Goal: Task Accomplishment & Management: Use online tool/utility

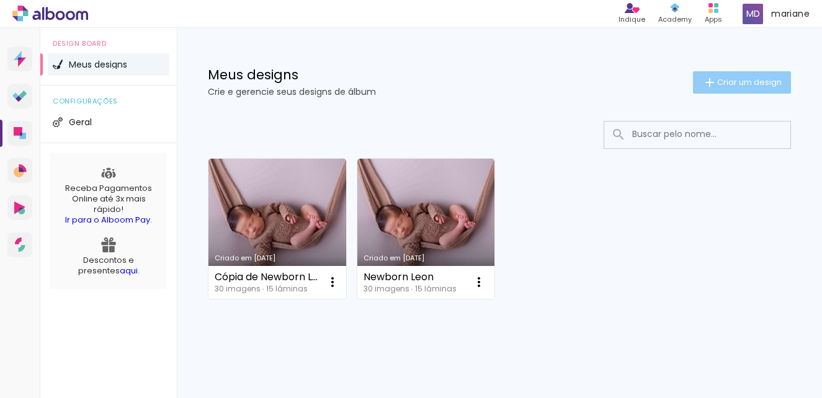
click at [717, 71] on paper-button "Criar um design" at bounding box center [742, 82] width 98 height 22
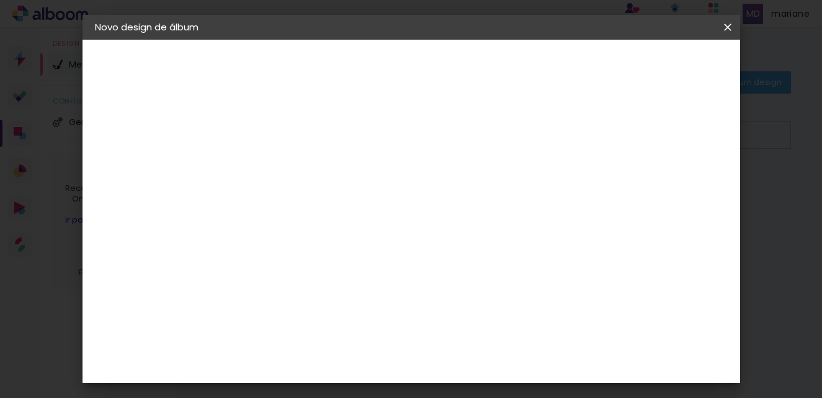
click at [298, 174] on input at bounding box center [298, 166] width 0 height 19
type input "[PERSON_NAME]"
type paper-input "[PERSON_NAME]"
click at [0, 0] on slot "Avançar" at bounding box center [0, 0] width 0 height 0
click at [0, 0] on slot "Tamanho Livre" at bounding box center [0, 0] width 0 height 0
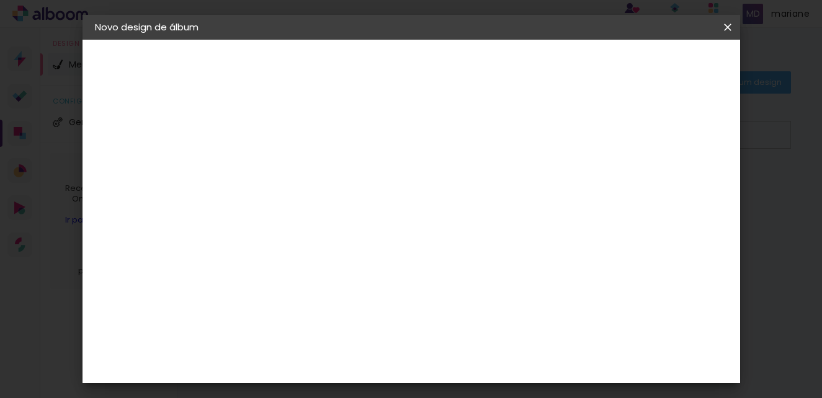
click at [0, 0] on slot "Tamanho Livre" at bounding box center [0, 0] width 0 height 0
click at [432, 187] on iron-icon at bounding box center [424, 188] width 15 height 15
click at [432, 191] on iron-icon at bounding box center [424, 188] width 15 height 15
click at [392, 233] on input at bounding box center [329, 236] width 125 height 16
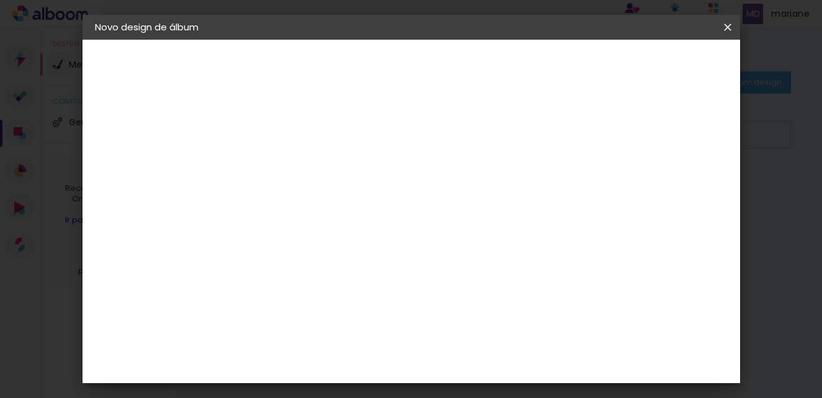
click at [0, 0] on slot "Tamanho Livre" at bounding box center [0, 0] width 0 height 0
click at [0, 0] on slot "Avançar" at bounding box center [0, 0] width 0 height 0
click at [396, 197] on span "30" at bounding box center [395, 194] width 20 height 19
click at [280, 329] on paper-input-container "30 cm" at bounding box center [266, 315] width 56 height 31
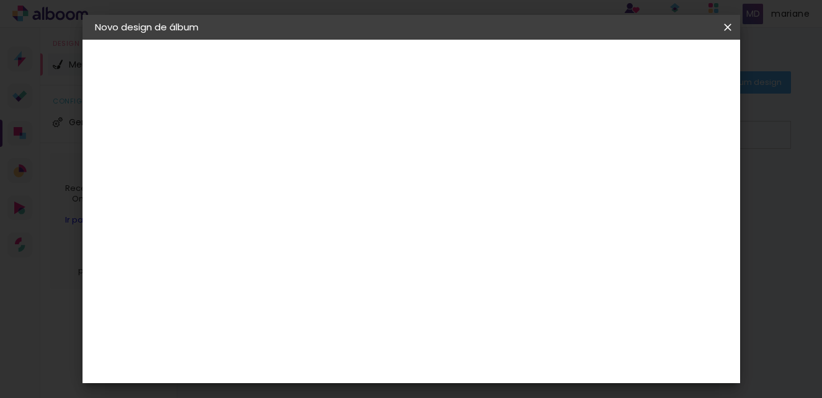
click at [656, 187] on input "5" at bounding box center [666, 187] width 22 height 19
click at [299, 154] on paper-input-container "Espaço entre fotos 2 mm" at bounding box center [299, 143] width 71 height 28
drag, startPoint x: 272, startPoint y: 252, endPoint x: 212, endPoint y: 251, distance: 59.6
click at [212, 40] on quentale-album-spec "Iniciar design Iniciar design" at bounding box center [412, 40] width 658 height 0
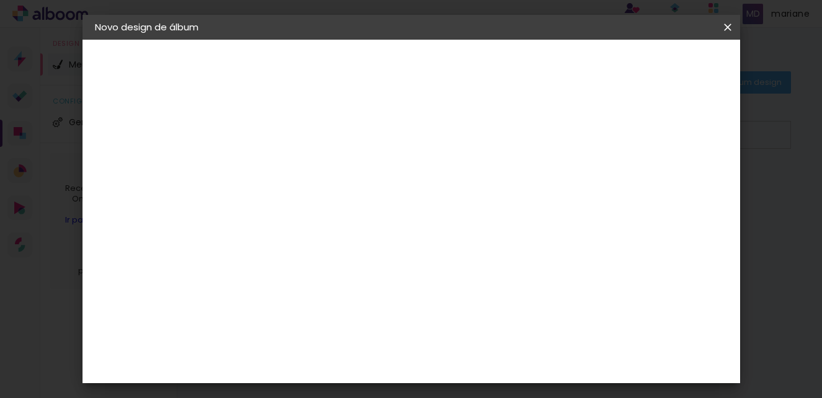
type input "3"
type input "20"
type paper-input "20"
drag, startPoint x: 494, startPoint y: 332, endPoint x: 328, endPoint y: 321, distance: 167.2
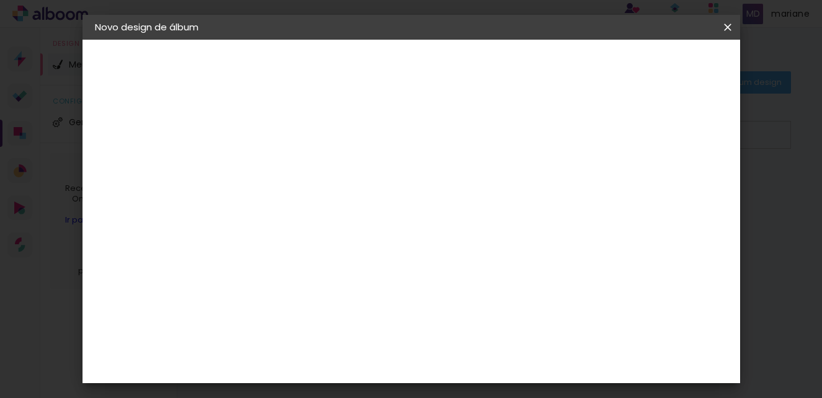
click at [328, 321] on div "cm" at bounding box center [487, 331] width 338 height 43
type input "20"
type paper-input "20"
click at [507, 63] on span "Iniciar design" at bounding box center [492, 69] width 29 height 17
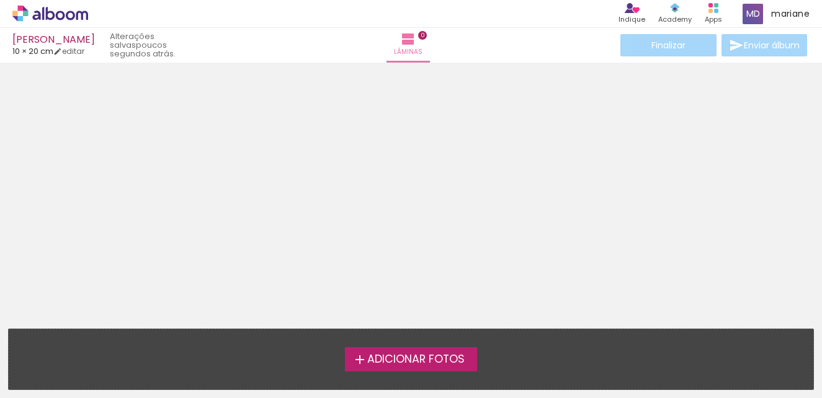
click at [391, 357] on span "Adicionar Fotos" at bounding box center [415, 359] width 97 height 11
click at [0, 0] on input "file" at bounding box center [0, 0] width 0 height 0
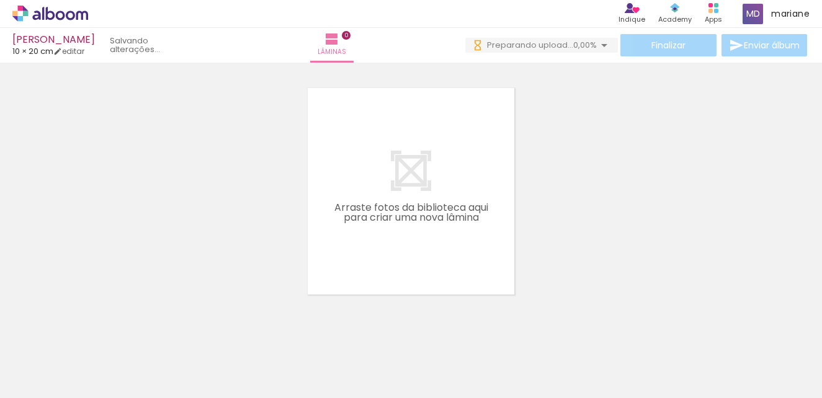
click at [36, 379] on span "Adicionar Fotos" at bounding box center [43, 382] width 37 height 14
click at [0, 0] on input "file" at bounding box center [0, 0] width 0 height 0
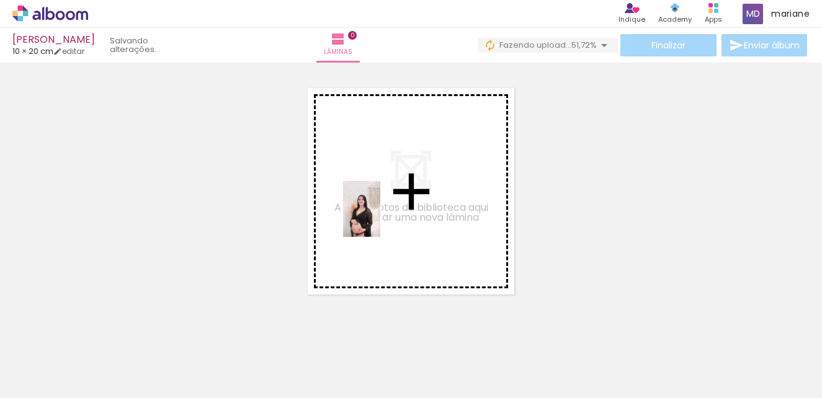
drag, startPoint x: 190, startPoint y: 368, endPoint x: 380, endPoint y: 218, distance: 242.1
click at [380, 218] on quentale-workspace at bounding box center [411, 199] width 822 height 398
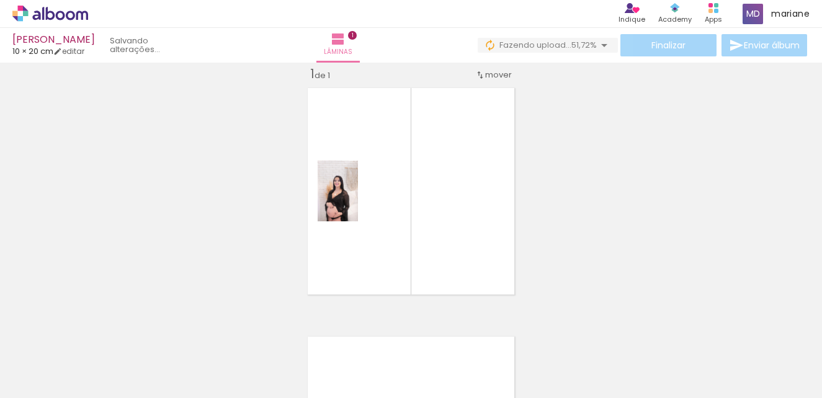
scroll to position [16, 0]
click at [79, 50] on link "editar" at bounding box center [68, 51] width 31 height 11
type input "20"
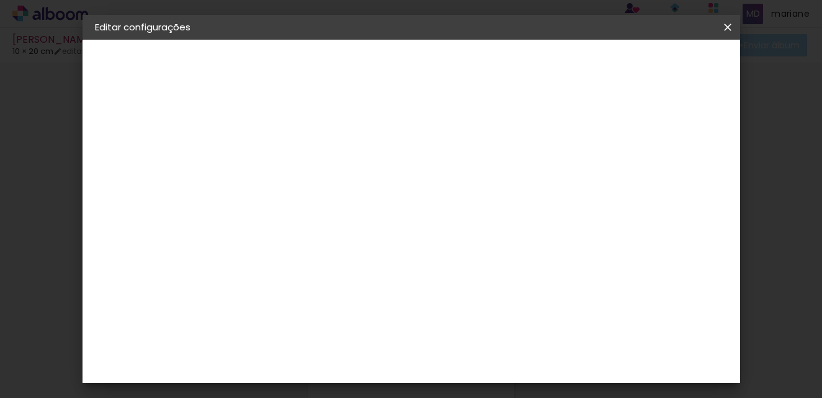
click at [463, 192] on span "10" at bounding box center [455, 194] width 18 height 19
click at [454, 194] on span "10" at bounding box center [455, 194] width 18 height 19
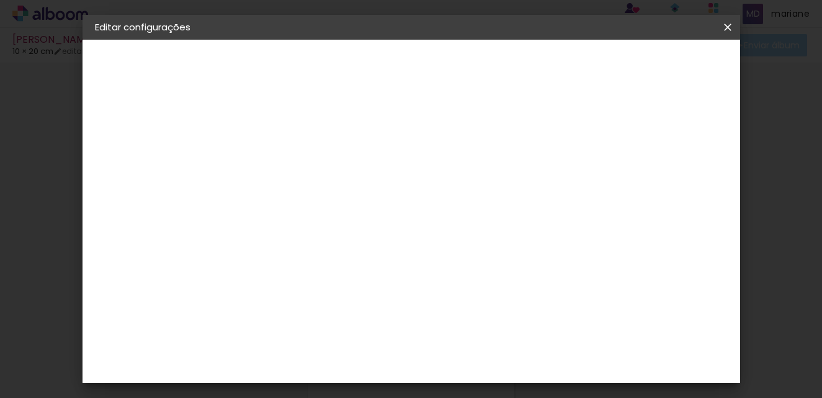
drag, startPoint x: 496, startPoint y: 308, endPoint x: 460, endPoint y: 308, distance: 35.4
click at [460, 308] on paper-input-container "20 cm" at bounding box center [488, 313] width 56 height 31
type input "40"
type paper-input "40"
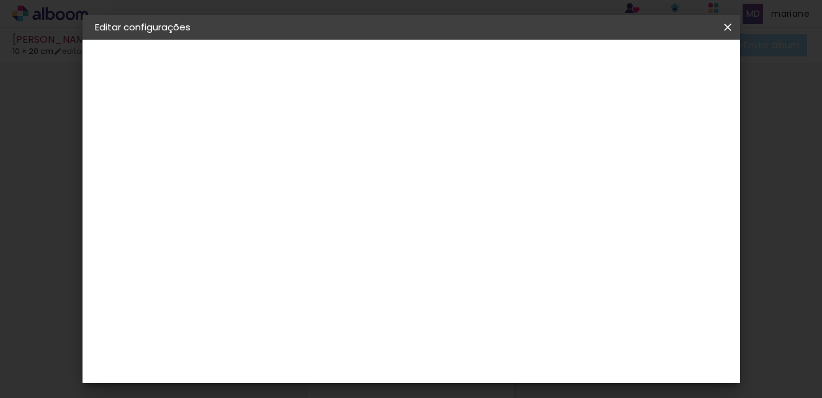
click at [525, 73] on paper-button "Salvar configurações" at bounding box center [481, 70] width 88 height 30
click at [513, 66] on span "Salvar configurações" at bounding box center [481, 69] width 63 height 17
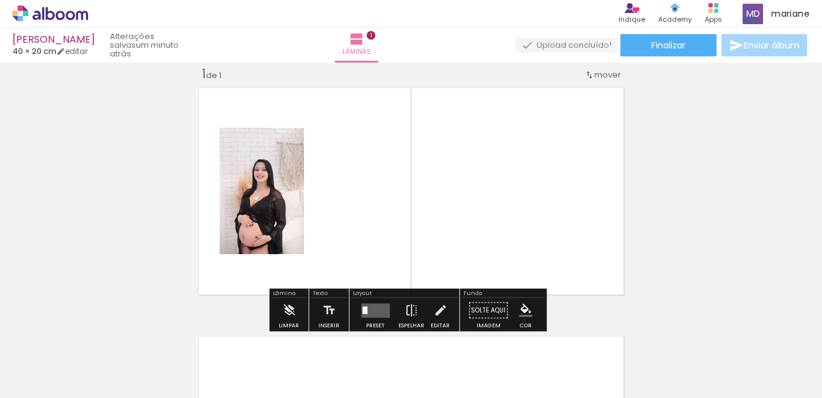
click at [666, 157] on div "Inserir lâmina 1 de 1" at bounding box center [411, 300] width 822 height 498
click at [789, 376] on div at bounding box center [807, 357] width 37 height 56
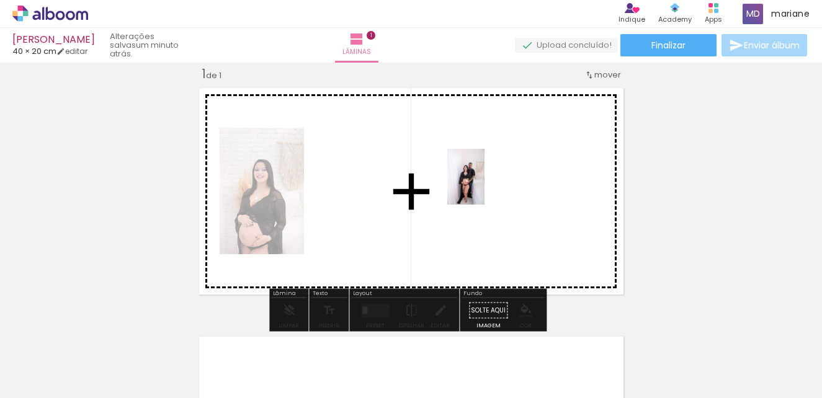
drag, startPoint x: 259, startPoint y: 370, endPoint x: 482, endPoint y: 198, distance: 281.8
click at [485, 187] on quentale-workspace at bounding box center [411, 199] width 822 height 398
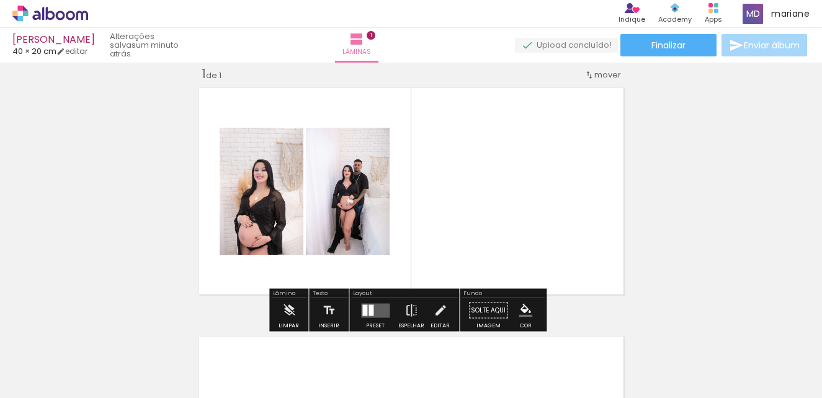
scroll to position [78, 0]
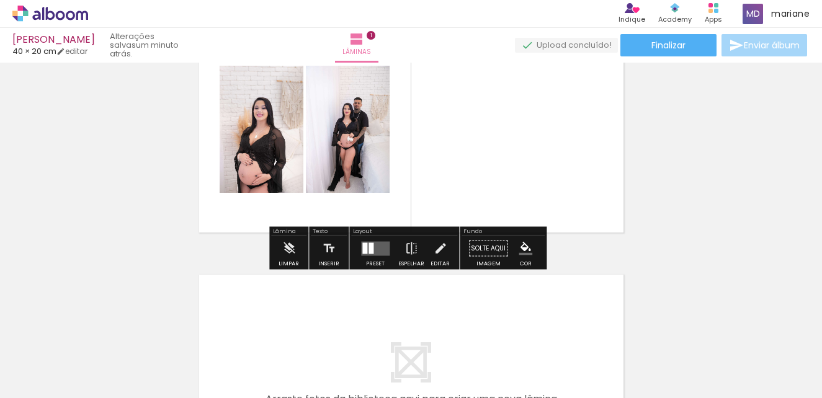
click at [369, 258] on div at bounding box center [376, 248] width 34 height 25
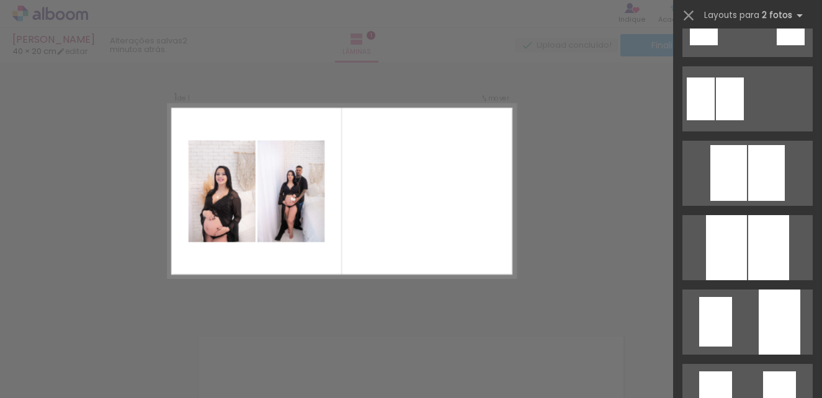
scroll to position [0, 0]
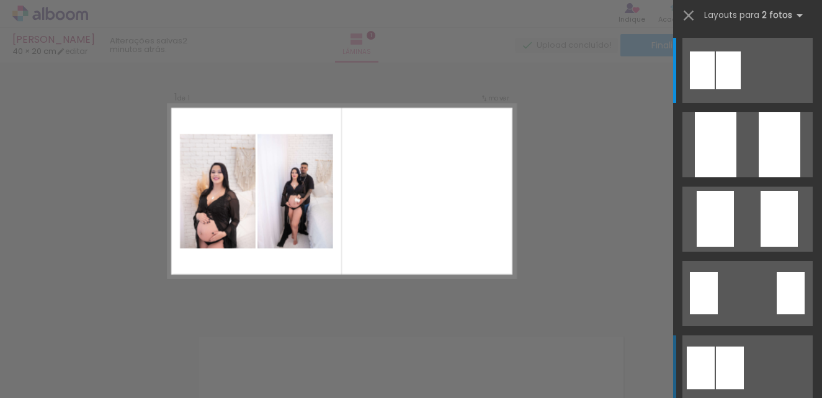
click at [719, 89] on div at bounding box center [728, 70] width 25 height 38
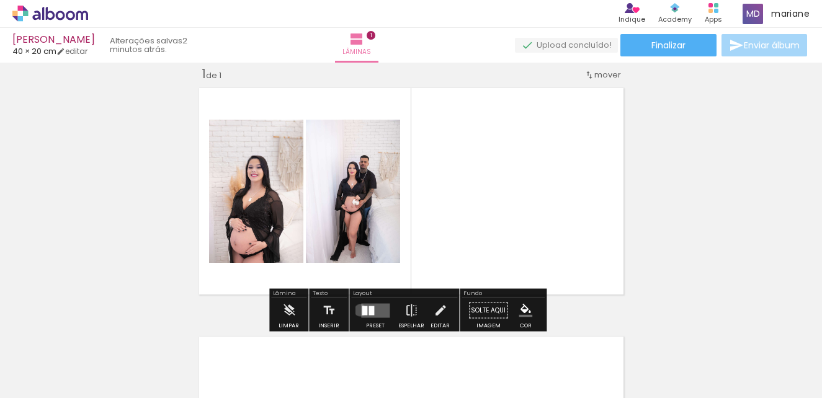
click at [359, 310] on div at bounding box center [376, 310] width 34 height 25
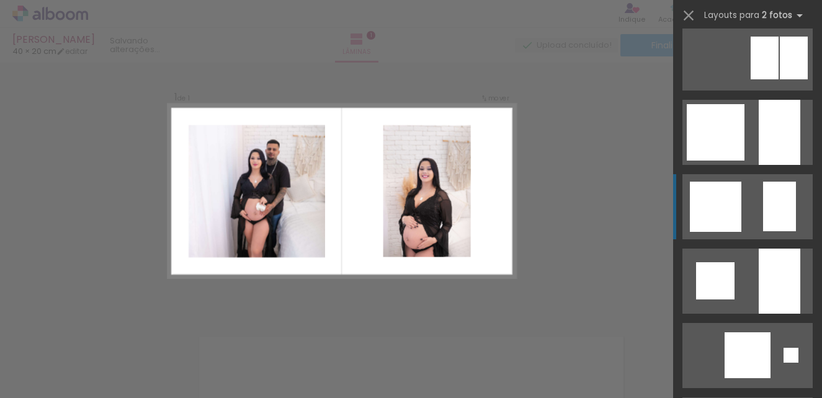
scroll to position [1104, 0]
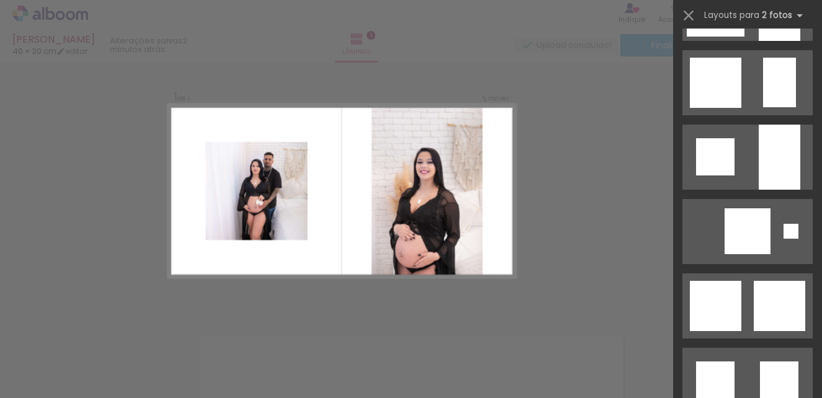
click at [558, 166] on div "Confirmar Cancelar" at bounding box center [411, 310] width 822 height 527
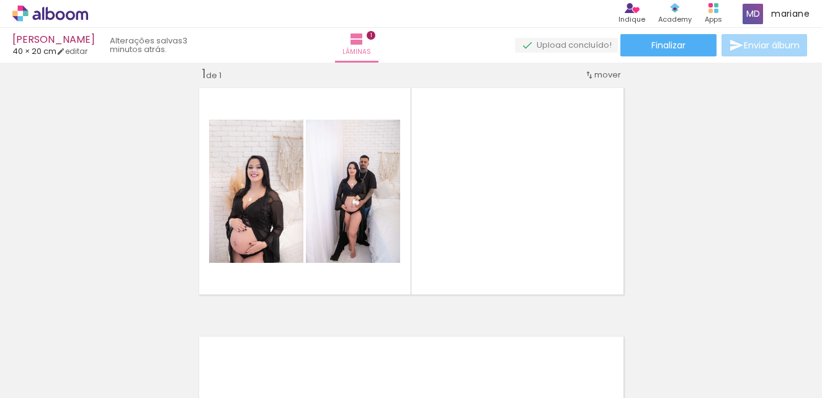
scroll to position [0, 1029]
click at [744, 362] on div at bounding box center [762, 357] width 37 height 56
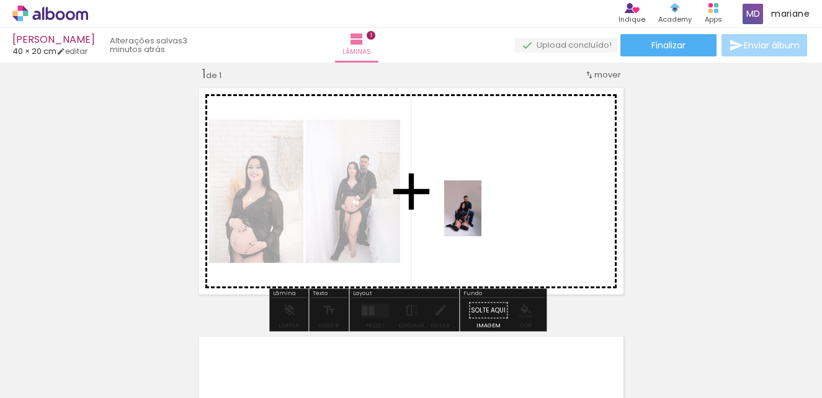
drag, startPoint x: 287, startPoint y: 362, endPoint x: 482, endPoint y: 216, distance: 243.3
click at [482, 216] on quentale-workspace at bounding box center [411, 199] width 822 height 398
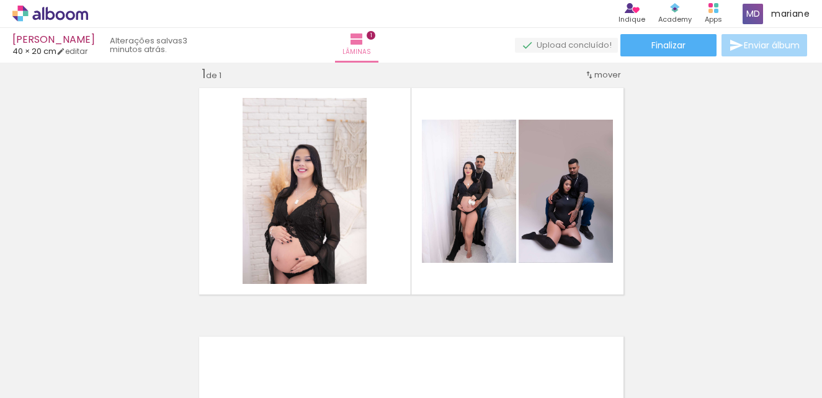
scroll to position [0, 881]
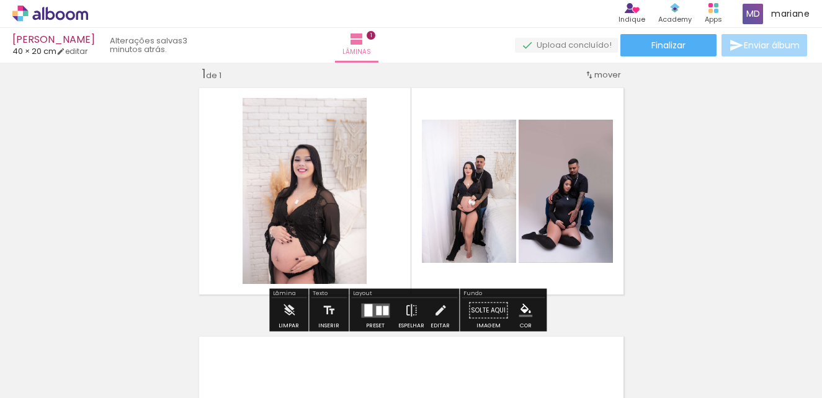
click at [580, 217] on quentale-photo at bounding box center [566, 191] width 94 height 143
click at [565, 195] on quentale-photo at bounding box center [566, 191] width 94 height 143
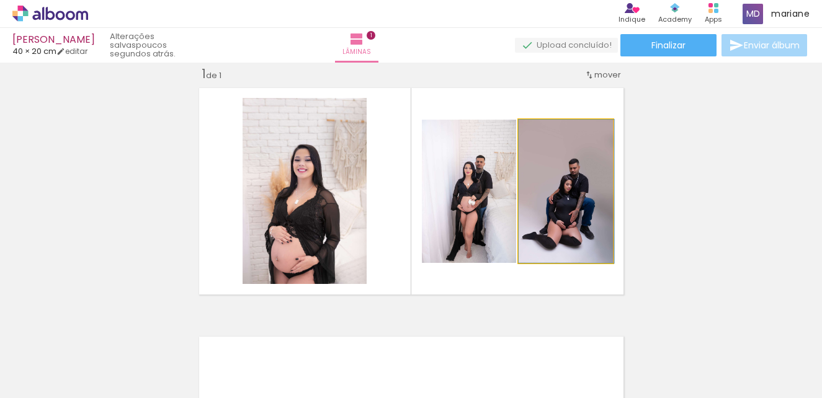
drag, startPoint x: 565, startPoint y: 195, endPoint x: 578, endPoint y: 270, distance: 75.6
click at [578, 270] on quentale-layouter at bounding box center [412, 192] width 436 height 218
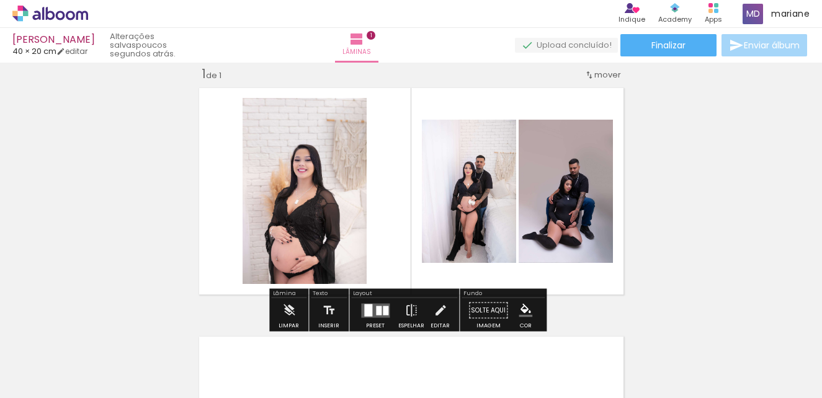
click at [579, 194] on quentale-photo at bounding box center [566, 191] width 94 height 143
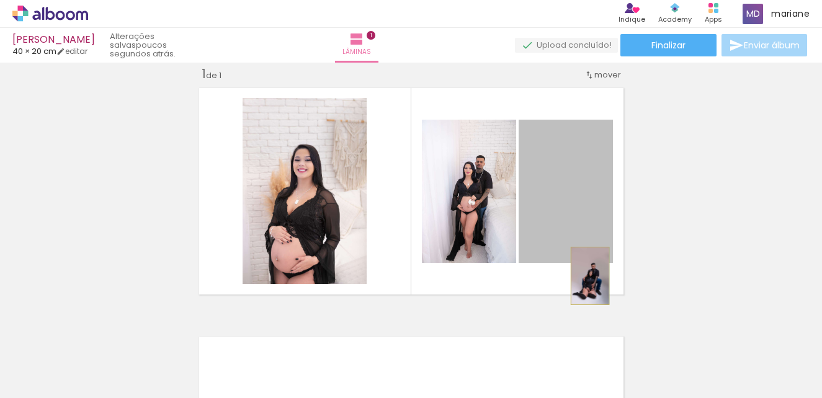
drag, startPoint x: 579, startPoint y: 197, endPoint x: 584, endPoint y: 266, distance: 68.5
click at [584, 274] on quentale-layouter at bounding box center [412, 192] width 436 height 218
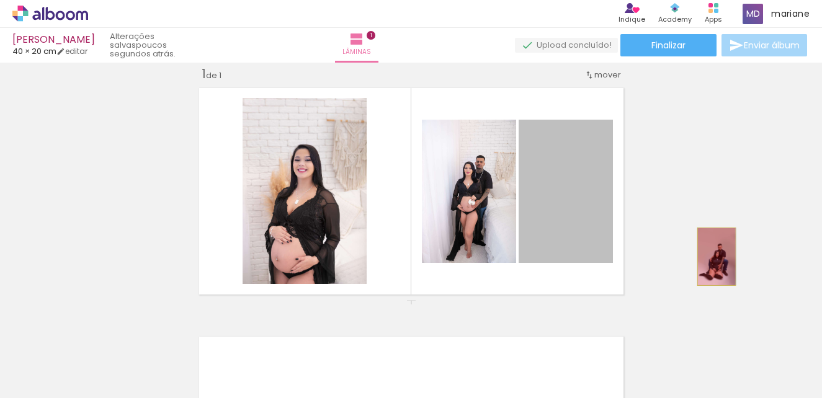
drag, startPoint x: 565, startPoint y: 217, endPoint x: 712, endPoint y: 257, distance: 151.9
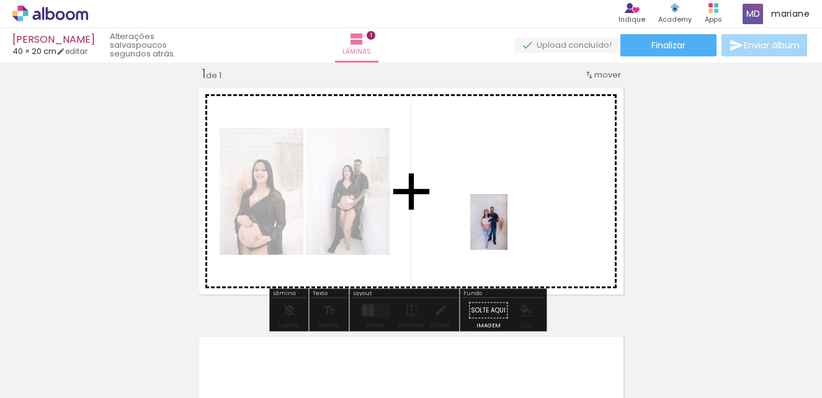
drag, startPoint x: 498, startPoint y: 373, endPoint x: 505, endPoint y: 213, distance: 160.8
click at [505, 213] on quentale-workspace at bounding box center [411, 199] width 822 height 398
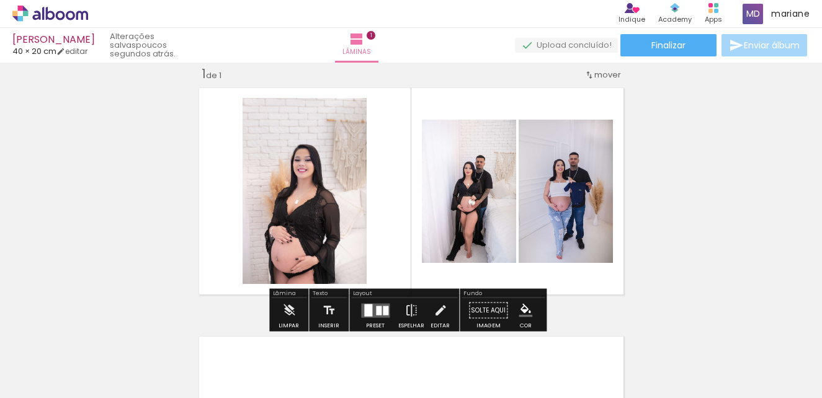
click at [698, 177] on div "Inserir lâmina 1 de 1" at bounding box center [411, 300] width 822 height 498
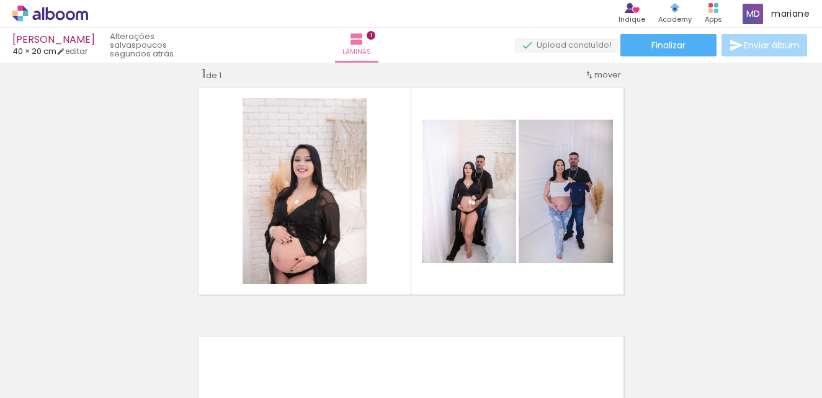
scroll to position [0, 1298]
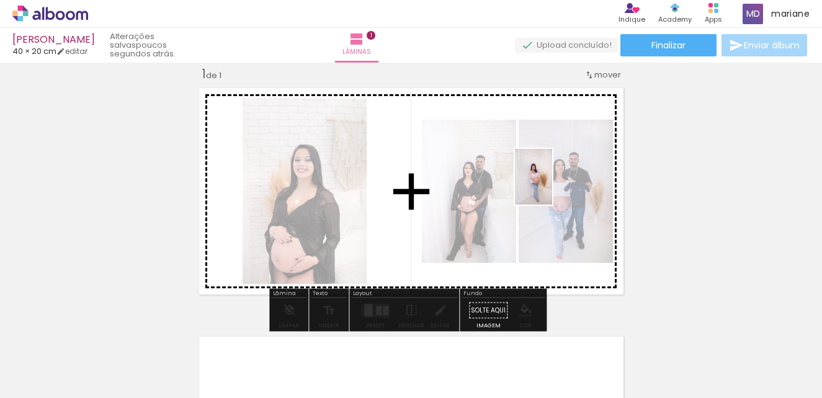
drag, startPoint x: 715, startPoint y: 373, endPoint x: 552, endPoint y: 186, distance: 247.6
click at [552, 186] on quentale-workspace at bounding box center [411, 199] width 822 height 398
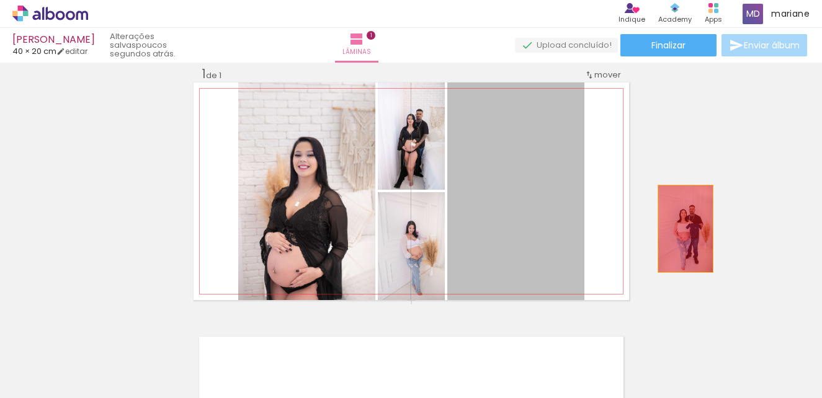
drag, startPoint x: 514, startPoint y: 207, endPoint x: 691, endPoint y: 223, distance: 178.2
click at [691, 223] on div "Inserir lâmina 1 de 1" at bounding box center [411, 300] width 822 height 498
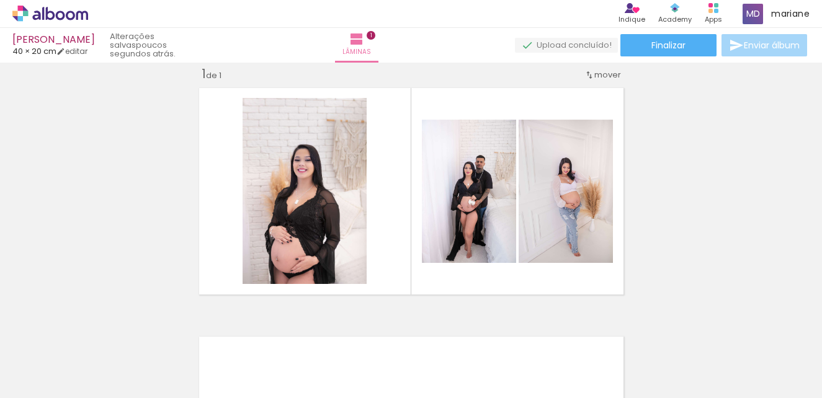
scroll to position [78, 0]
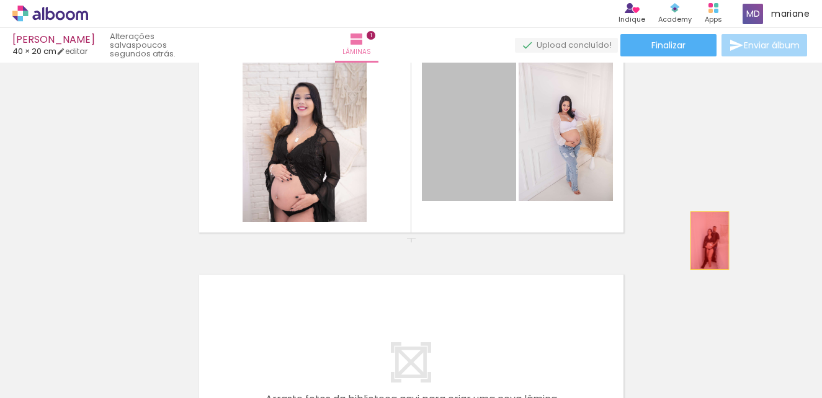
drag, startPoint x: 463, startPoint y: 165, endPoint x: 698, endPoint y: 230, distance: 243.8
click at [701, 238] on div "Inserir lâmina 1 de 1" at bounding box center [411, 238] width 822 height 498
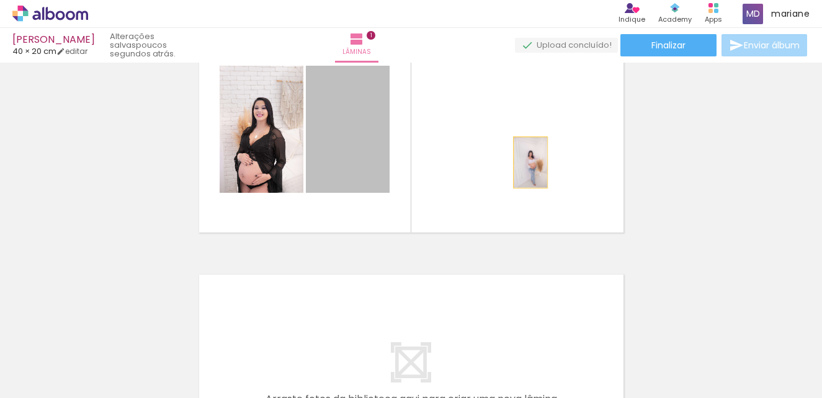
drag, startPoint x: 344, startPoint y: 144, endPoint x: 526, endPoint y: 163, distance: 182.7
click at [526, 163] on quentale-layouter at bounding box center [412, 129] width 436 height 218
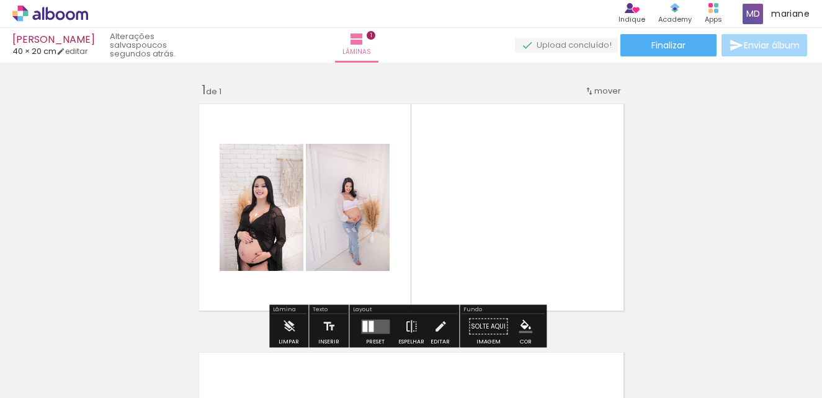
scroll to position [0, 934]
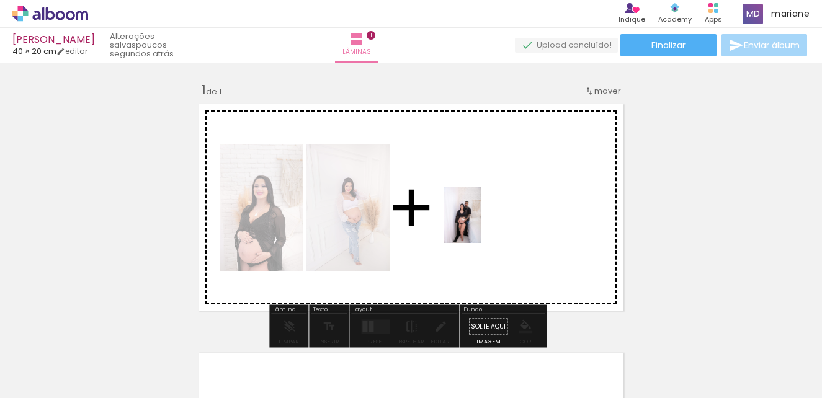
drag, startPoint x: 308, startPoint y: 373, endPoint x: 481, endPoint y: 225, distance: 227.4
click at [481, 225] on quentale-workspace at bounding box center [411, 199] width 822 height 398
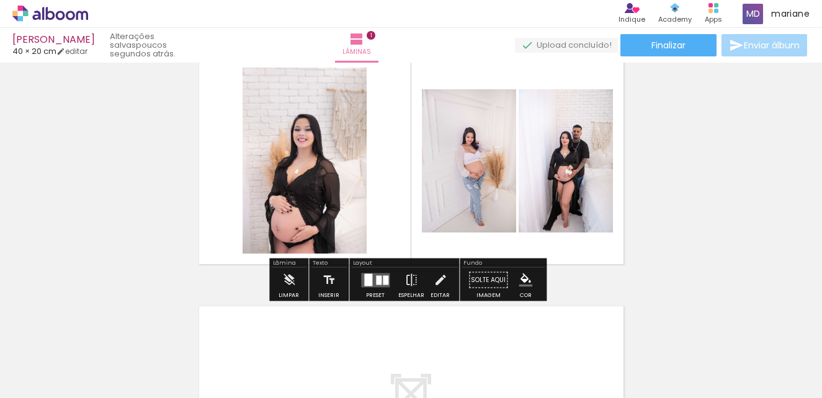
scroll to position [124, 0]
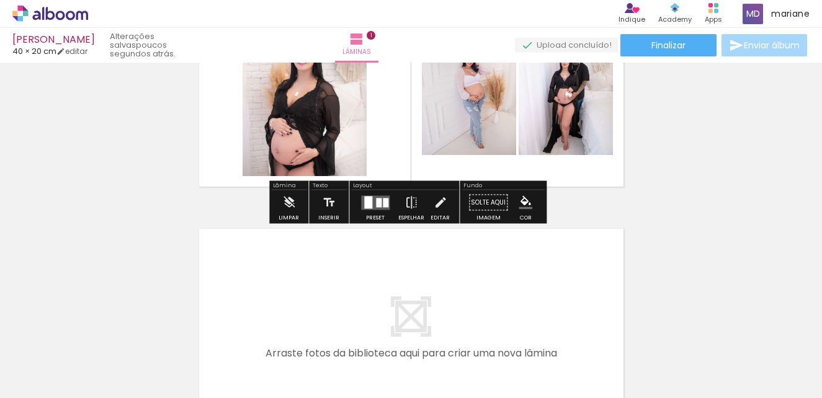
click at [379, 202] on quentale-layouter at bounding box center [375, 202] width 29 height 14
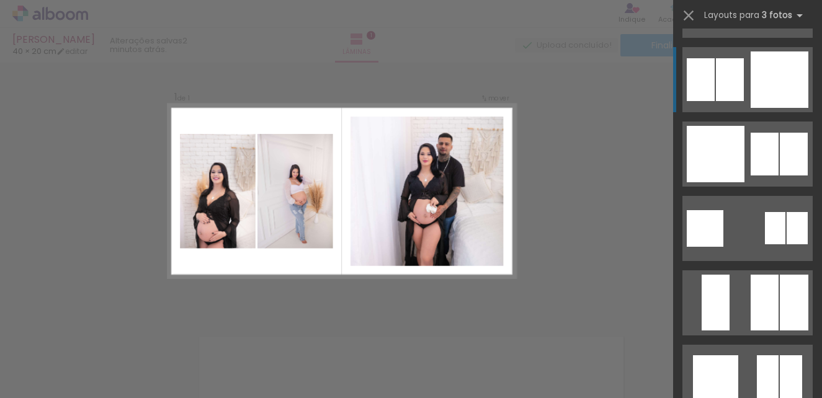
scroll to position [1427, 0]
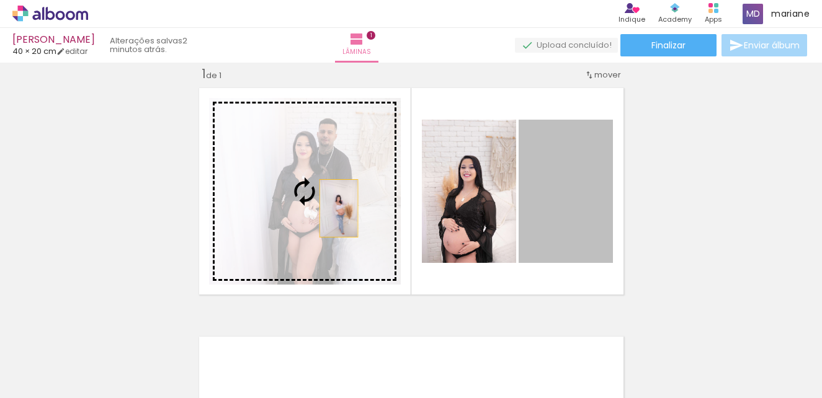
drag, startPoint x: 579, startPoint y: 200, endPoint x: 331, endPoint y: 207, distance: 248.3
click at [0, 0] on slot at bounding box center [0, 0] width 0 height 0
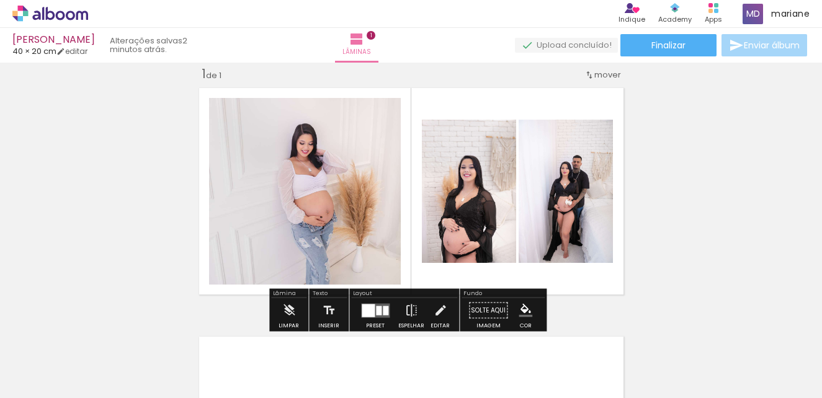
click at [306, 210] on quentale-photo at bounding box center [305, 191] width 192 height 187
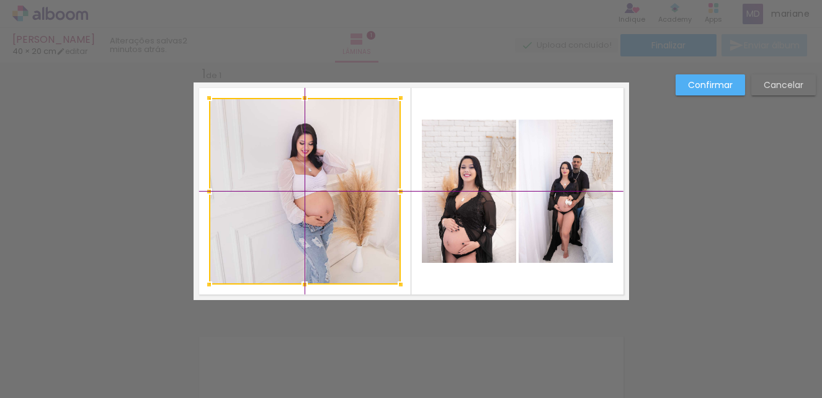
click at [309, 212] on div at bounding box center [305, 191] width 192 height 187
click at [311, 205] on div at bounding box center [305, 191] width 192 height 187
drag, startPoint x: 312, startPoint y: 198, endPoint x: 317, endPoint y: 208, distance: 11.1
click at [317, 208] on div at bounding box center [306, 191] width 192 height 187
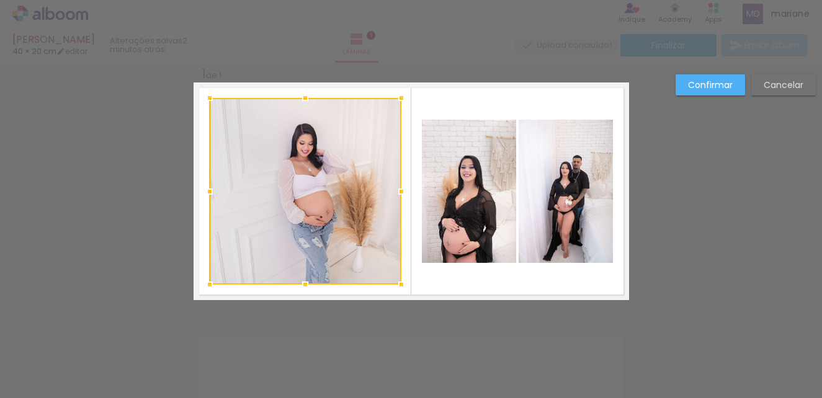
click at [326, 181] on div at bounding box center [306, 191] width 192 height 187
drag, startPoint x: 341, startPoint y: 150, endPoint x: 311, endPoint y: 162, distance: 32.3
click at [311, 161] on div at bounding box center [305, 191] width 192 height 187
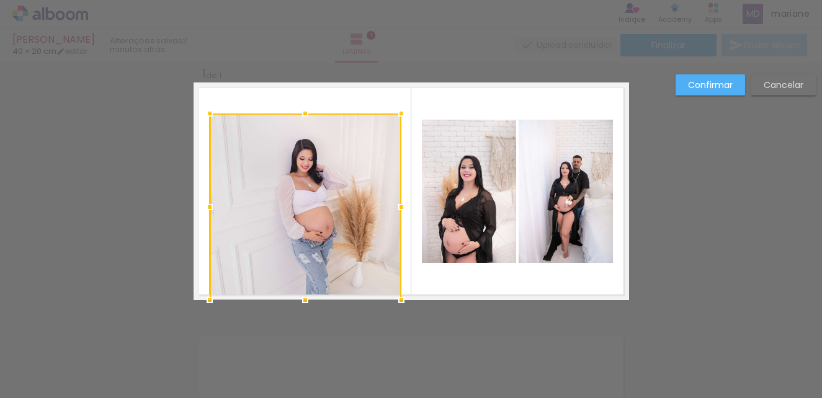
drag, startPoint x: 356, startPoint y: 144, endPoint x: 345, endPoint y: 171, distance: 28.9
click at [346, 176] on div at bounding box center [306, 207] width 192 height 187
click at [295, 138] on div at bounding box center [306, 207] width 192 height 187
click at [460, 100] on quentale-layouter at bounding box center [412, 192] width 436 height 218
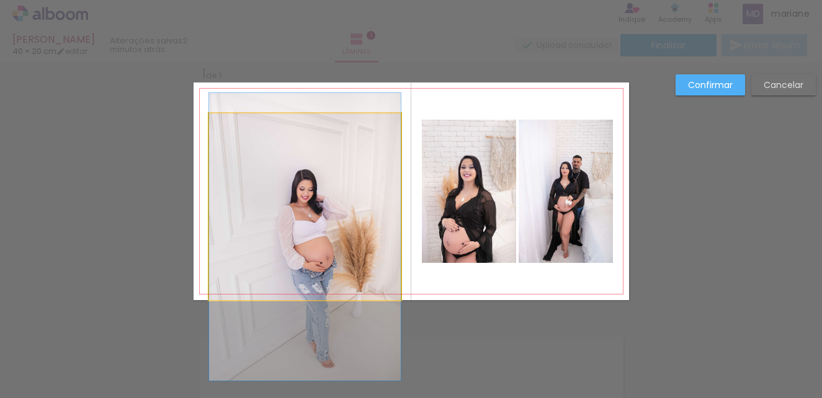
drag, startPoint x: 328, startPoint y: 177, endPoint x: 324, endPoint y: 204, distance: 26.9
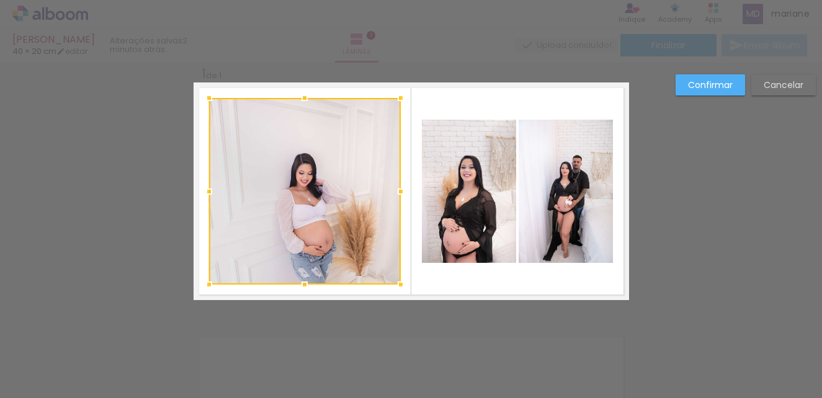
drag, startPoint x: 331, startPoint y: 210, endPoint x: 327, endPoint y: 197, distance: 14.3
click at [327, 197] on div at bounding box center [305, 191] width 192 height 187
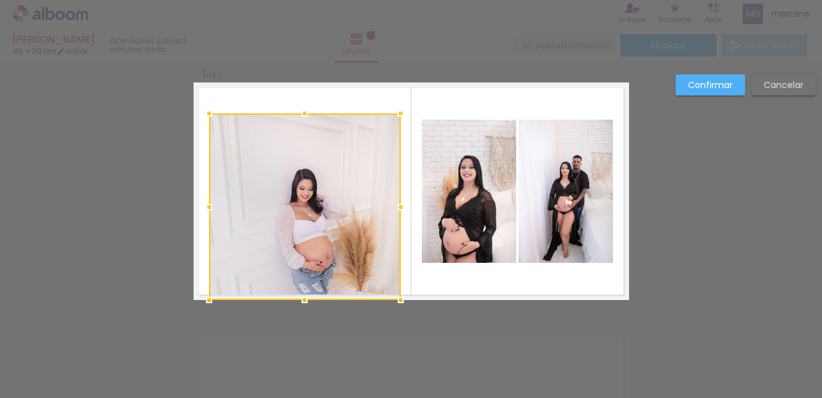
drag, startPoint x: 327, startPoint y: 197, endPoint x: 329, endPoint y: 217, distance: 20.6
click at [329, 217] on div at bounding box center [305, 207] width 192 height 187
click at [328, 210] on div at bounding box center [306, 205] width 192 height 187
click at [328, 205] on div at bounding box center [306, 205] width 192 height 187
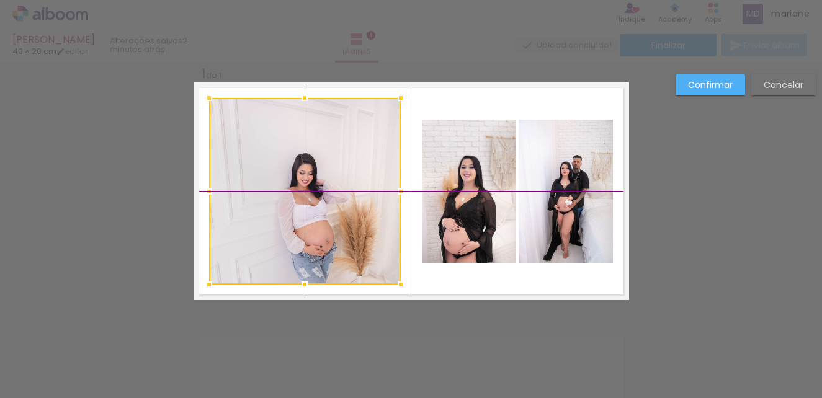
drag, startPoint x: 277, startPoint y: 172, endPoint x: 285, endPoint y: 154, distance: 19.2
click at [285, 154] on div at bounding box center [305, 191] width 192 height 187
click at [337, 168] on div at bounding box center [305, 191] width 192 height 187
click at [329, 154] on div at bounding box center [305, 191] width 192 height 187
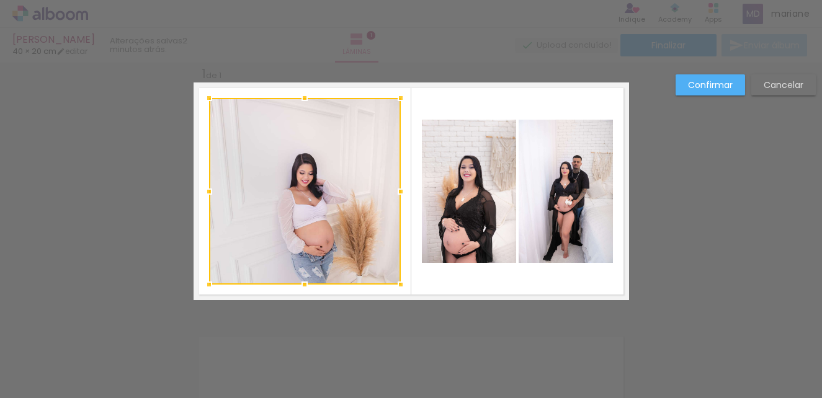
click at [329, 154] on div at bounding box center [305, 191] width 192 height 187
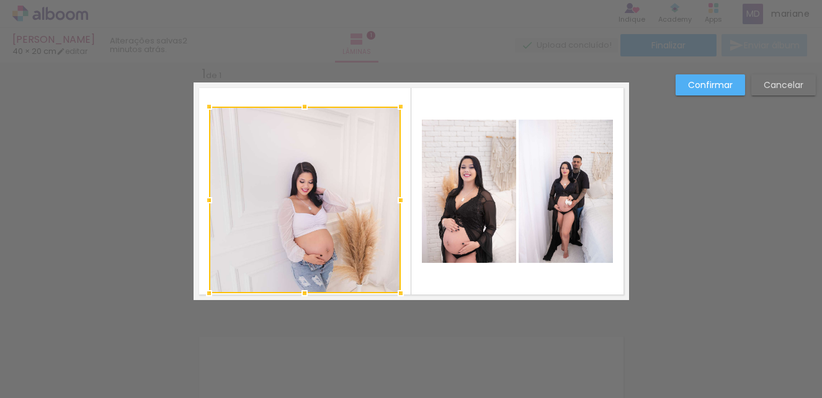
drag, startPoint x: 321, startPoint y: 166, endPoint x: 324, endPoint y: 174, distance: 8.4
click at [324, 174] on div at bounding box center [305, 200] width 192 height 187
click at [324, 174] on div at bounding box center [305, 199] width 192 height 187
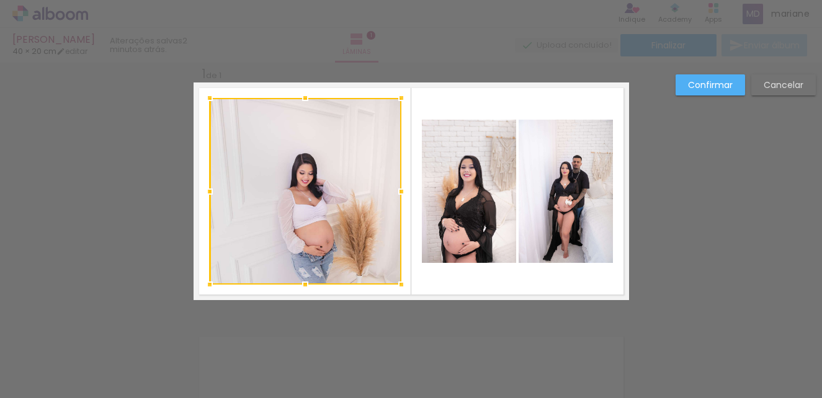
click at [342, 145] on div at bounding box center [306, 191] width 192 height 187
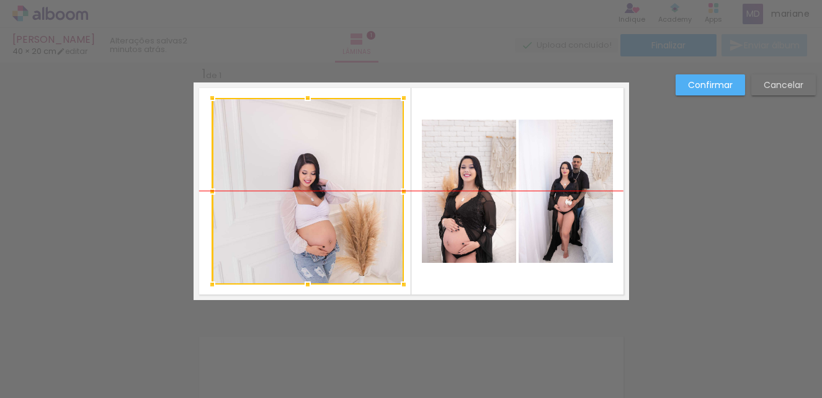
click at [286, 197] on div at bounding box center [308, 191] width 192 height 187
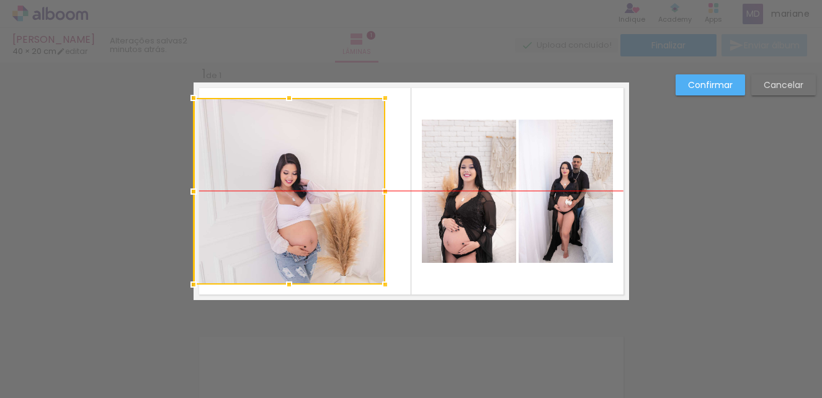
drag, startPoint x: 352, startPoint y: 203, endPoint x: 319, endPoint y: 199, distance: 33.2
click at [319, 199] on div at bounding box center [290, 191] width 192 height 187
click at [321, 200] on div at bounding box center [290, 191] width 192 height 187
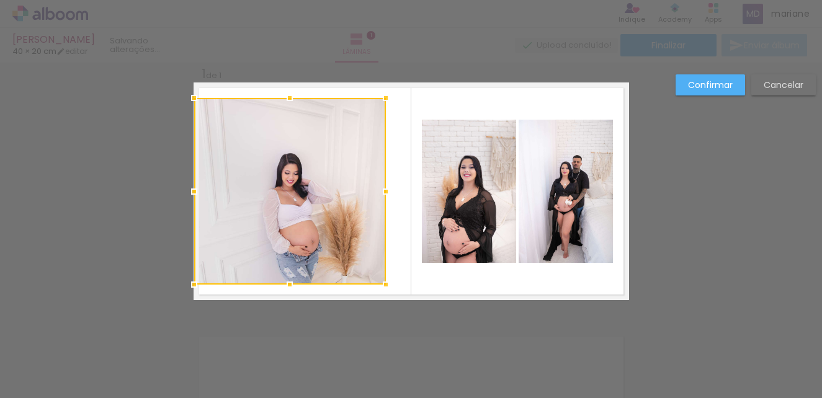
click at [321, 200] on div at bounding box center [290, 191] width 192 height 187
click at [318, 196] on div at bounding box center [290, 191] width 192 height 187
click at [318, 195] on div at bounding box center [290, 191] width 192 height 187
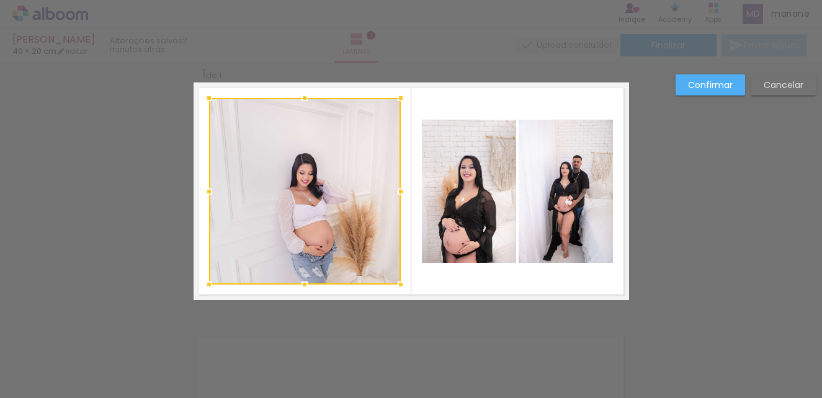
drag, startPoint x: 333, startPoint y: 190, endPoint x: 349, endPoint y: 188, distance: 16.9
click at [349, 188] on div at bounding box center [305, 191] width 192 height 187
click at [336, 84] on quentale-layouter at bounding box center [412, 192] width 436 height 218
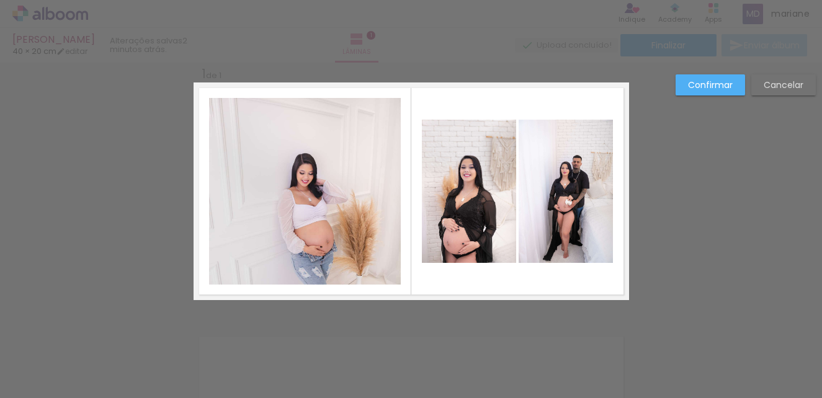
click at [335, 91] on quentale-layouter at bounding box center [412, 192] width 436 height 218
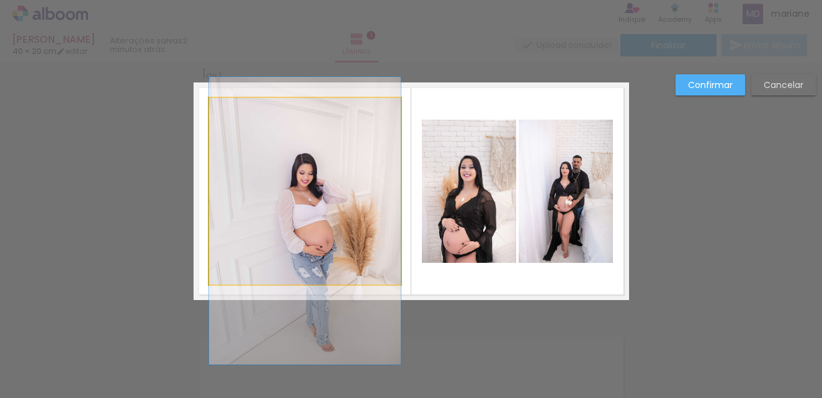
click at [334, 109] on quentale-photo at bounding box center [305, 191] width 192 height 187
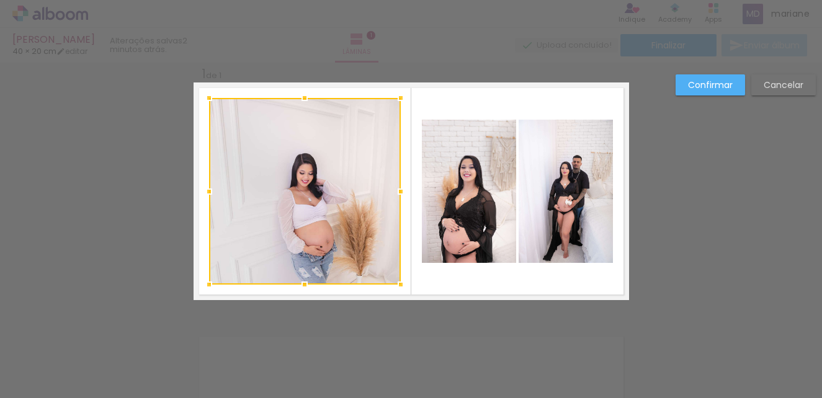
click at [334, 109] on div at bounding box center [305, 191] width 192 height 187
click at [348, 90] on quentale-layouter at bounding box center [412, 192] width 436 height 218
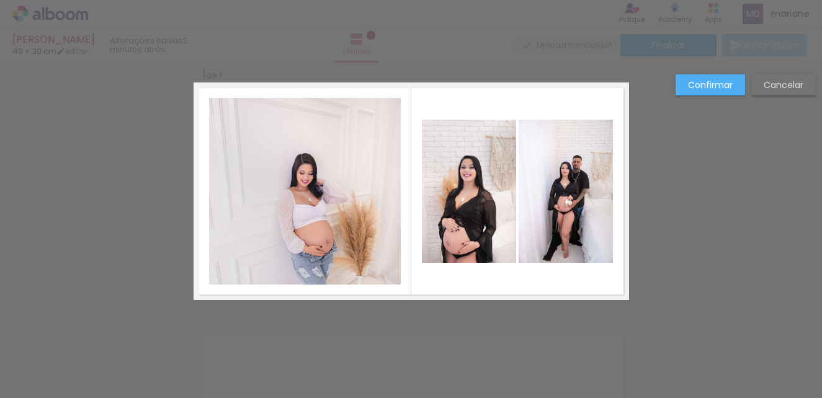
click at [348, 91] on quentale-layouter at bounding box center [412, 192] width 436 height 218
click at [349, 92] on quentale-layouter at bounding box center [412, 192] width 436 height 218
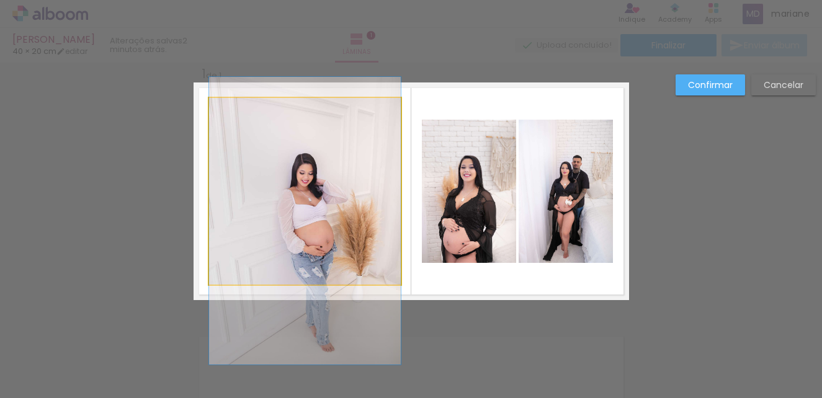
click at [334, 112] on quentale-photo at bounding box center [305, 191] width 192 height 187
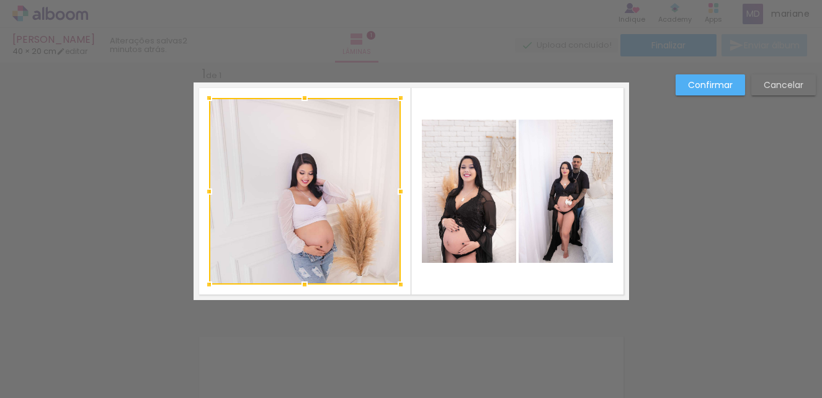
click at [334, 112] on div at bounding box center [305, 191] width 192 height 187
click at [338, 94] on quentale-layouter at bounding box center [412, 192] width 436 height 218
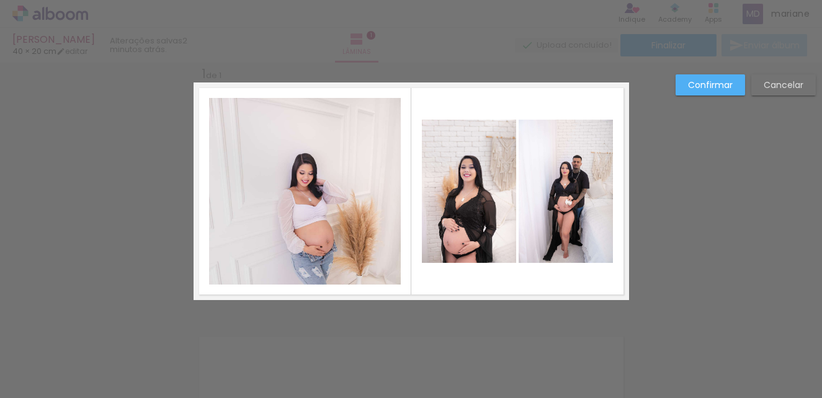
click at [336, 95] on quentale-layouter at bounding box center [412, 192] width 436 height 218
click at [336, 94] on quentale-layouter at bounding box center [412, 192] width 436 height 218
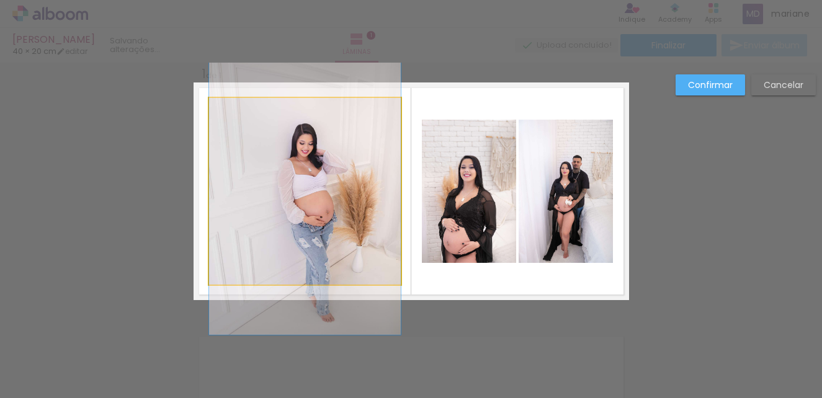
drag, startPoint x: 293, startPoint y: 192, endPoint x: 295, endPoint y: 163, distance: 29.3
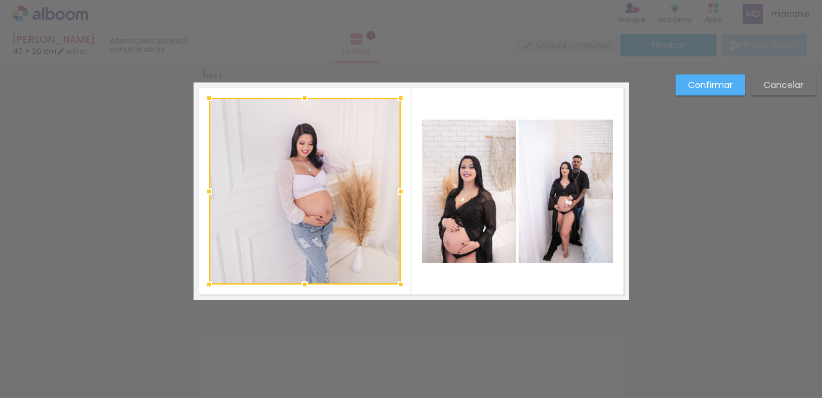
click at [458, 273] on quentale-layouter at bounding box center [412, 192] width 436 height 218
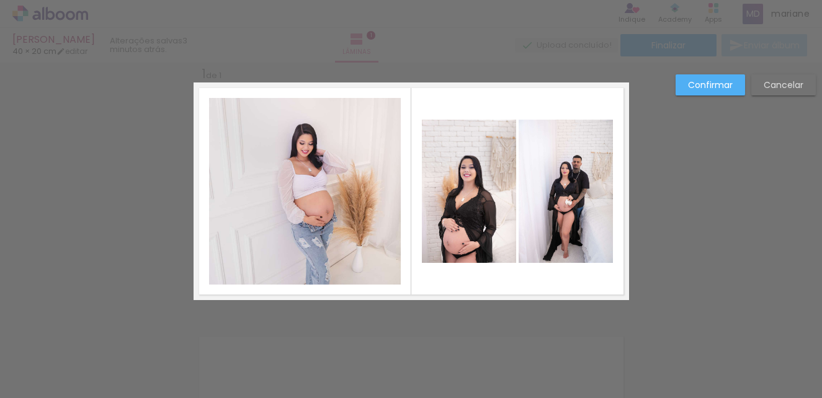
click at [709, 92] on paper-button "Confirmar" at bounding box center [710, 84] width 69 height 21
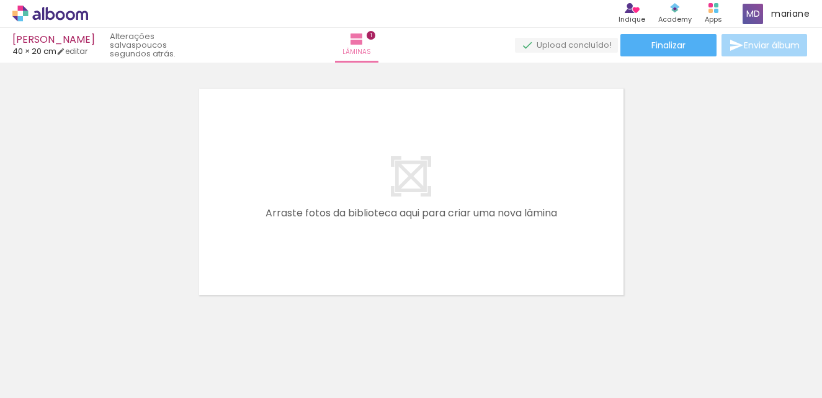
scroll to position [202, 0]
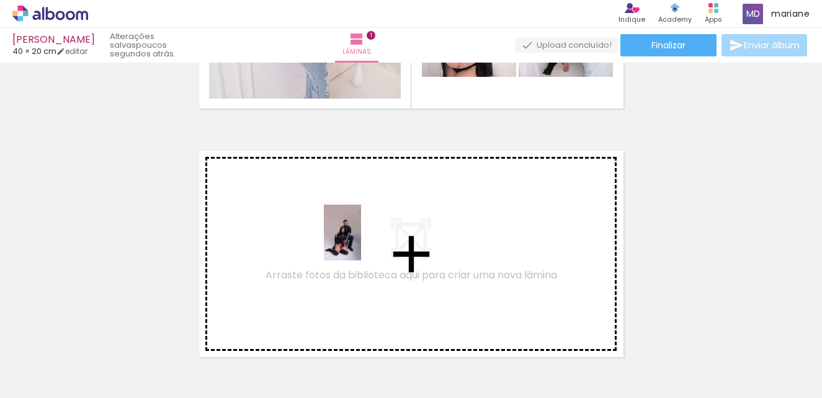
drag, startPoint x: 383, startPoint y: 360, endPoint x: 360, endPoint y: 240, distance: 121.9
click at [360, 240] on quentale-workspace at bounding box center [411, 199] width 822 height 398
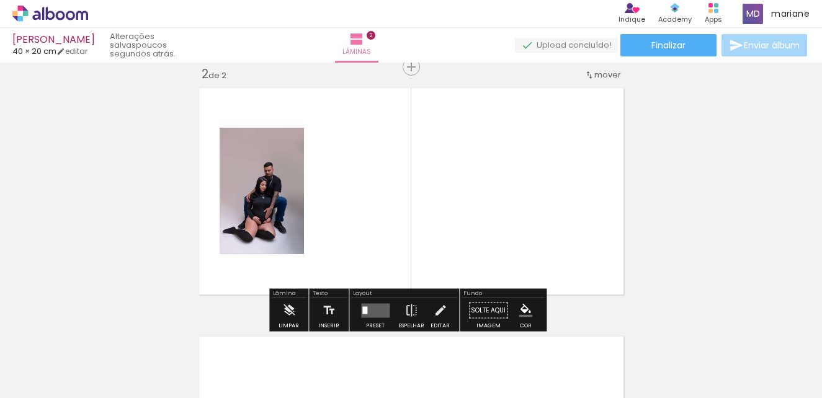
scroll to position [0, 1298]
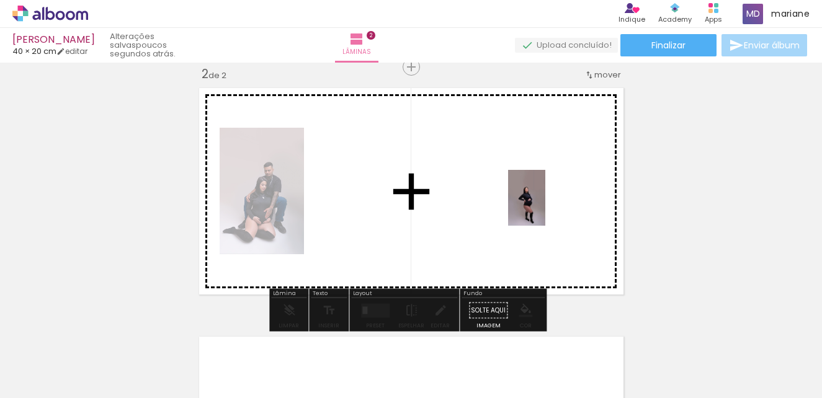
drag, startPoint x: 775, startPoint y: 354, endPoint x: 535, endPoint y: 193, distance: 289.2
click at [536, 192] on quentale-workspace at bounding box center [411, 199] width 822 height 398
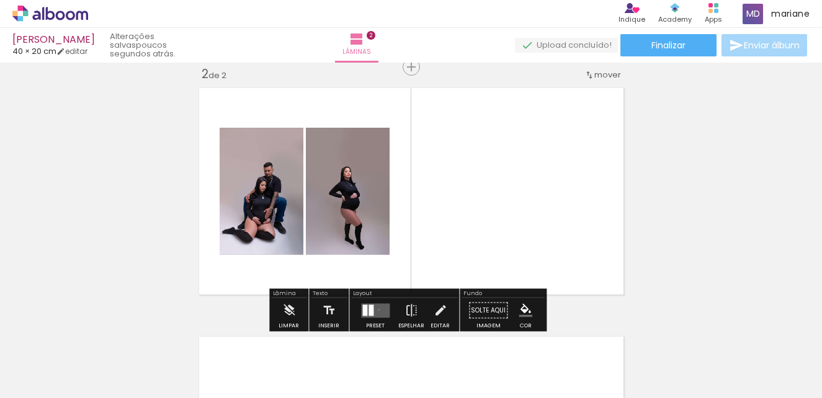
click at [376, 310] on quentale-layouter at bounding box center [375, 310] width 29 height 14
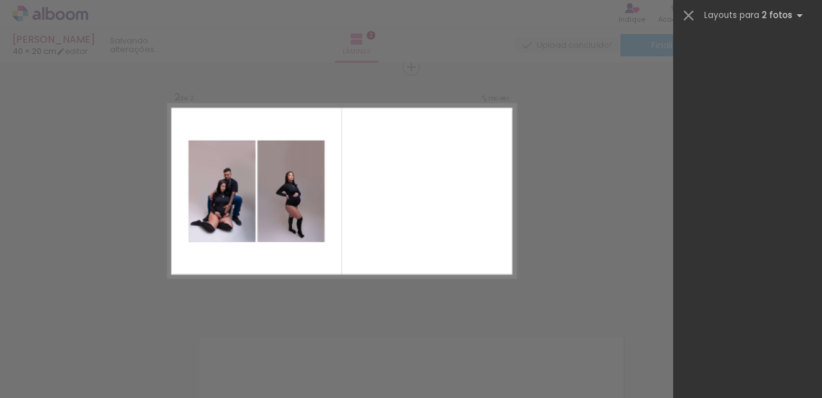
scroll to position [0, 0]
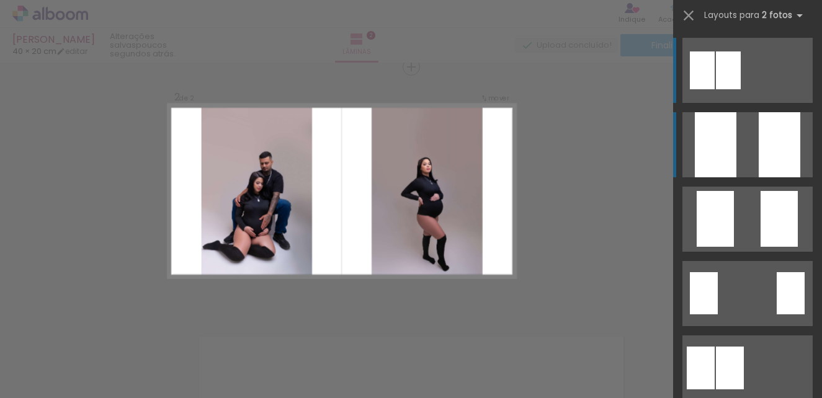
click at [785, 141] on div at bounding box center [780, 144] width 42 height 65
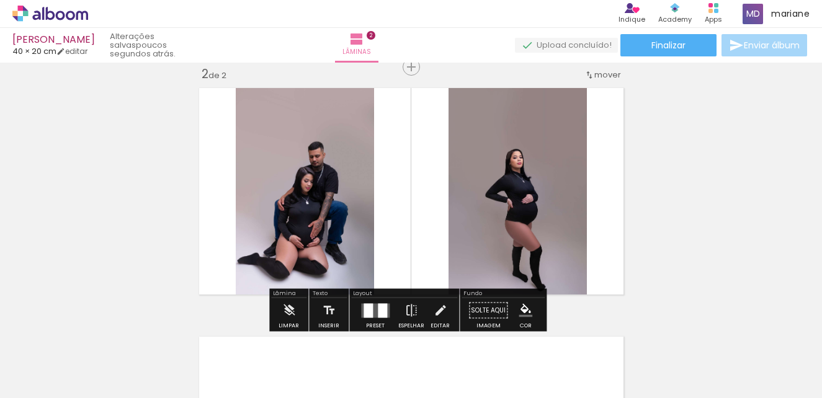
click at [676, 162] on div "Inserir lâmina 1 de 2 Inserir lâmina 2 de 2" at bounding box center [411, 175] width 822 height 747
click at [382, 313] on div at bounding box center [382, 310] width 9 height 14
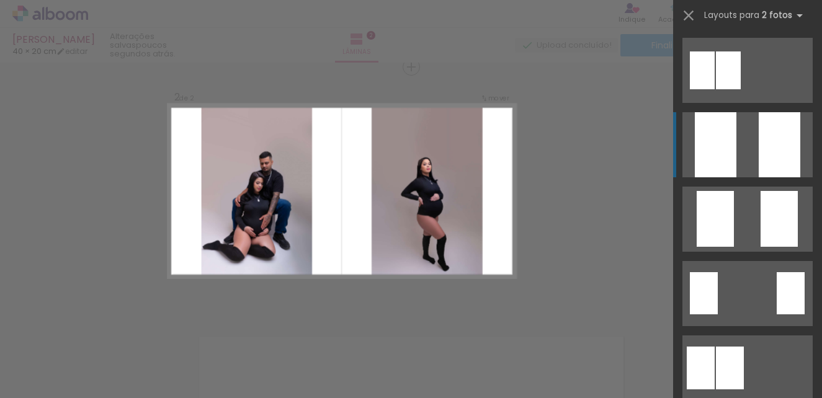
click at [762, 142] on div at bounding box center [780, 144] width 42 height 65
click at [563, 141] on div "Confirmar Cancelar" at bounding box center [411, 186] width 822 height 776
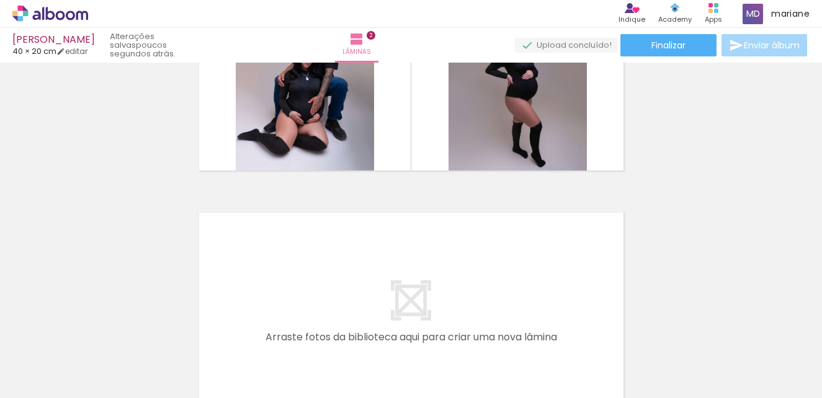
scroll to position [0, 1298]
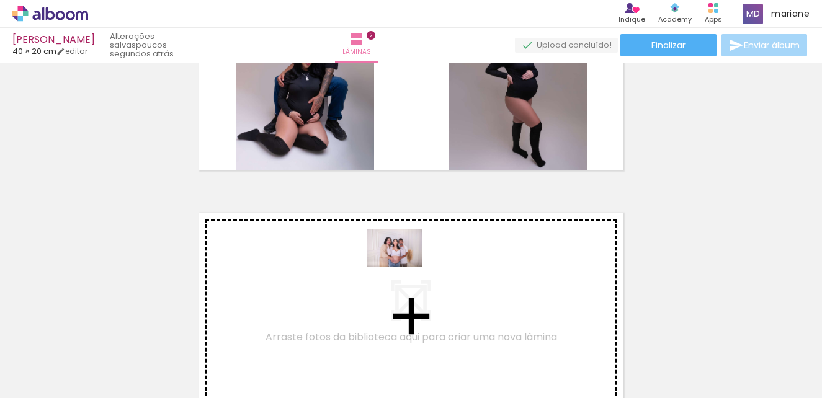
drag, startPoint x: 585, startPoint y: 369, endPoint x: 404, endPoint y: 267, distance: 207.8
click at [404, 267] on quentale-workspace at bounding box center [411, 199] width 822 height 398
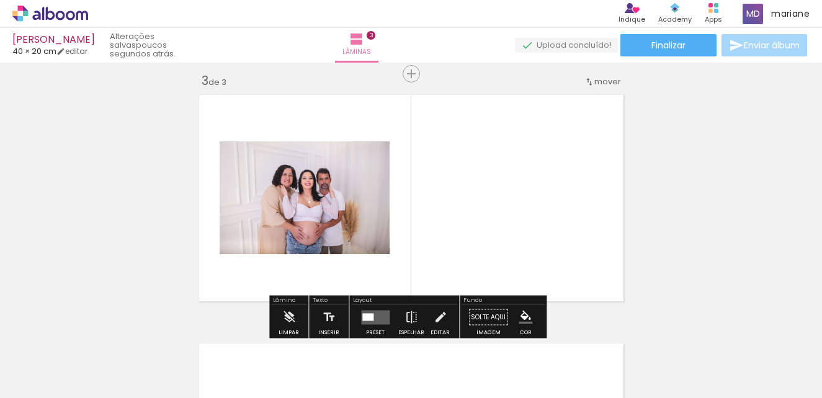
scroll to position [514, 0]
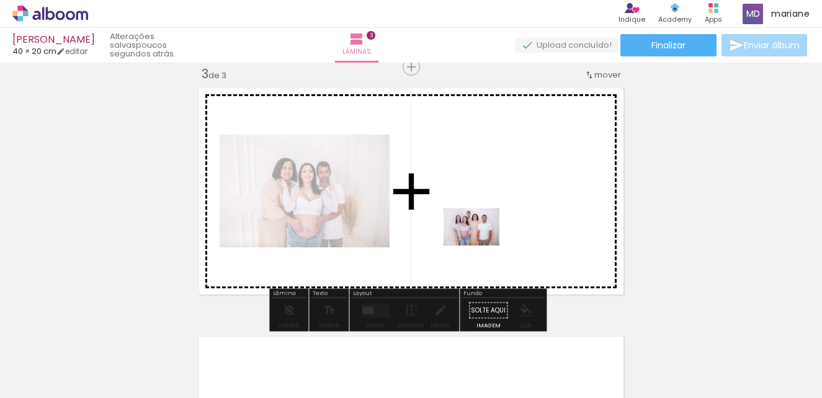
drag, startPoint x: 355, startPoint y: 360, endPoint x: 481, endPoint y: 246, distance: 170.4
click at [481, 246] on quentale-workspace at bounding box center [411, 199] width 822 height 398
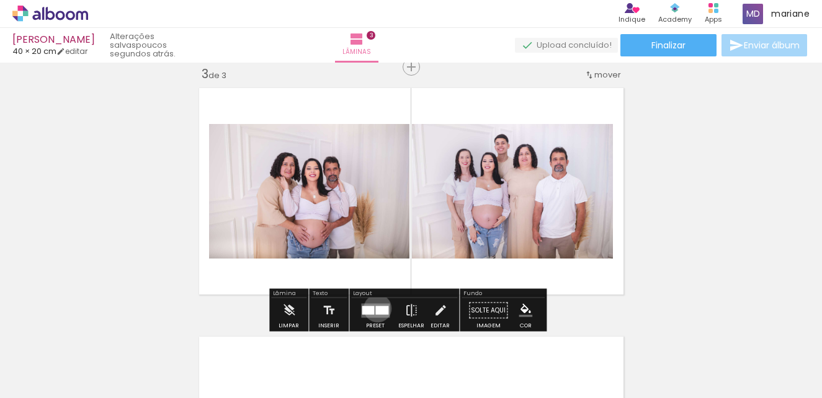
click at [375, 308] on div at bounding box center [381, 310] width 13 height 9
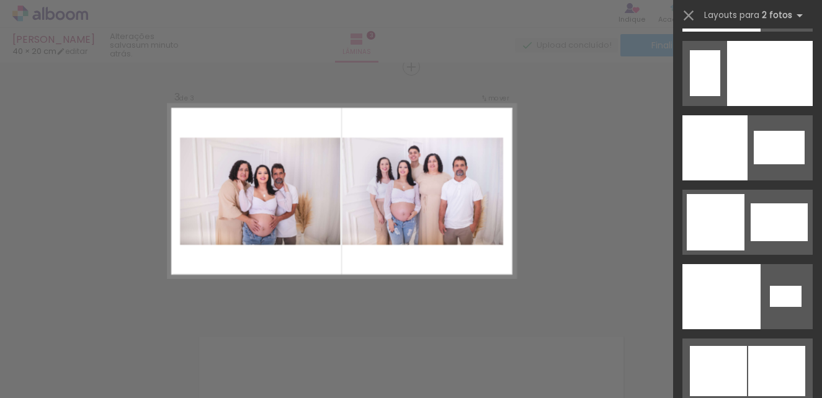
scroll to position [6703, 0]
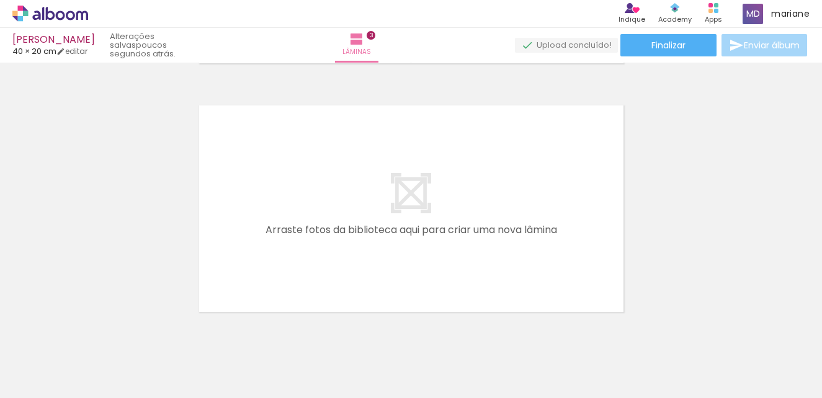
scroll to position [723, 0]
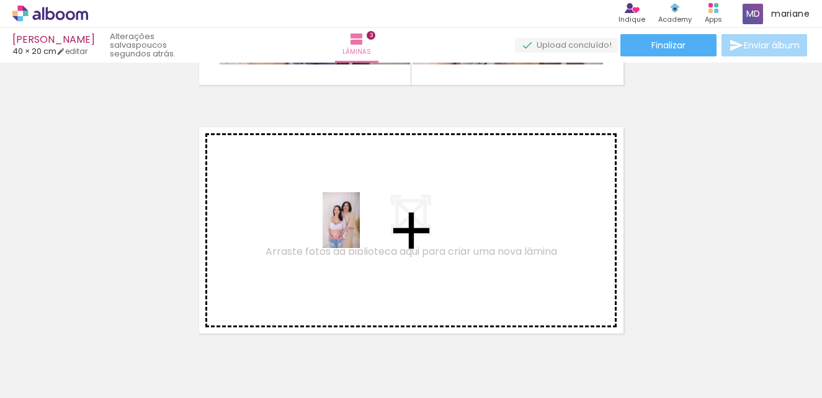
drag, startPoint x: 513, startPoint y: 377, endPoint x: 360, endPoint y: 230, distance: 212.4
click at [360, 230] on quentale-workspace at bounding box center [411, 199] width 822 height 398
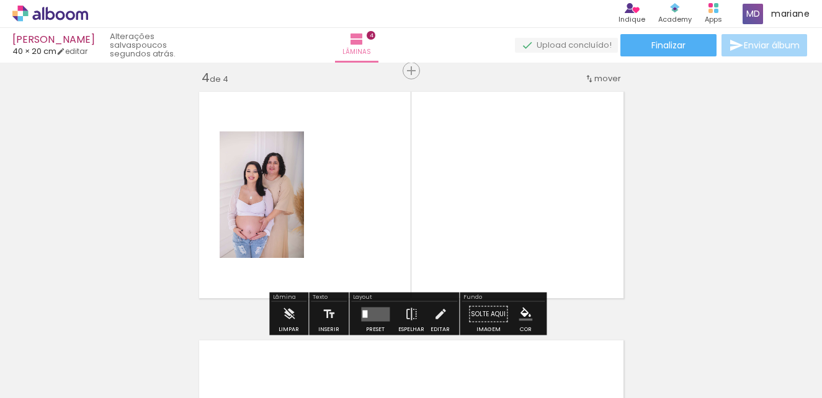
scroll to position [762, 0]
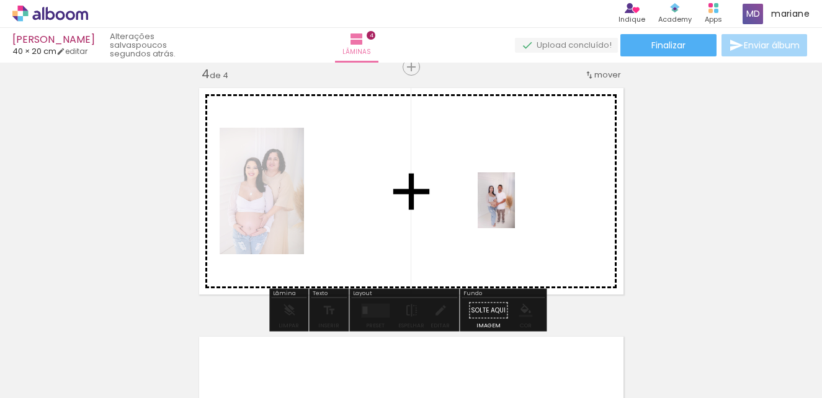
drag, startPoint x: 648, startPoint y: 369, endPoint x: 506, endPoint y: 197, distance: 223.8
click at [506, 197] on quentale-workspace at bounding box center [411, 199] width 822 height 398
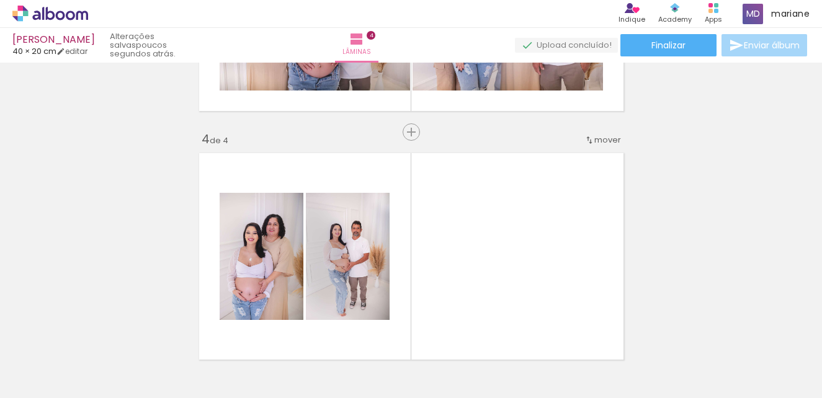
scroll to position [806, 0]
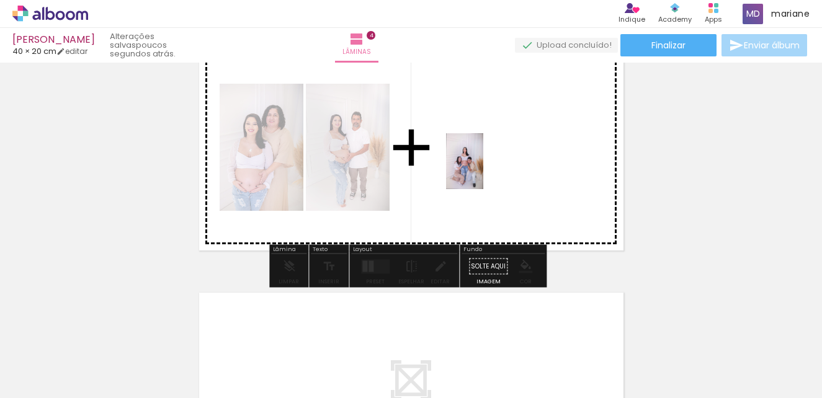
drag, startPoint x: 437, startPoint y: 384, endPoint x: 483, endPoint y: 171, distance: 218.3
click at [483, 171] on quentale-workspace at bounding box center [411, 199] width 822 height 398
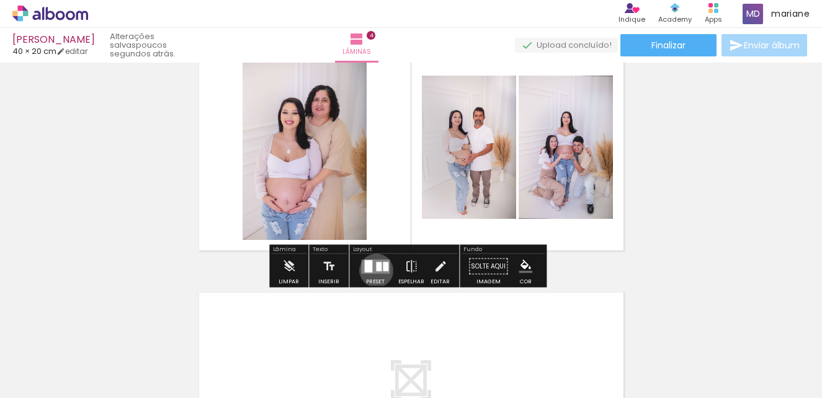
click at [376, 270] on div at bounding box center [379, 266] width 6 height 9
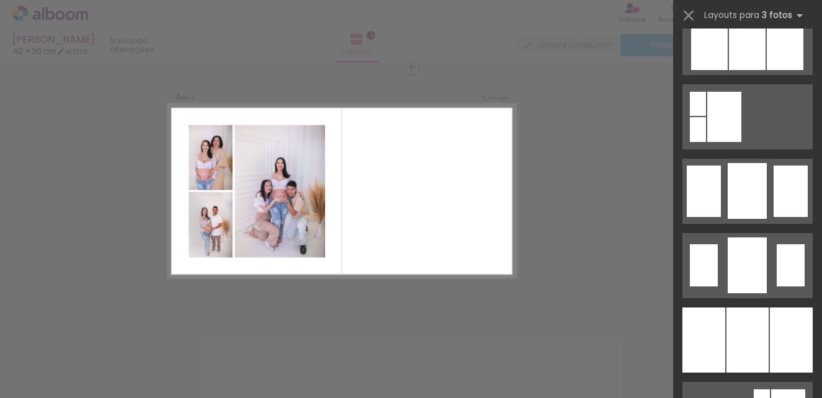
scroll to position [869, 0]
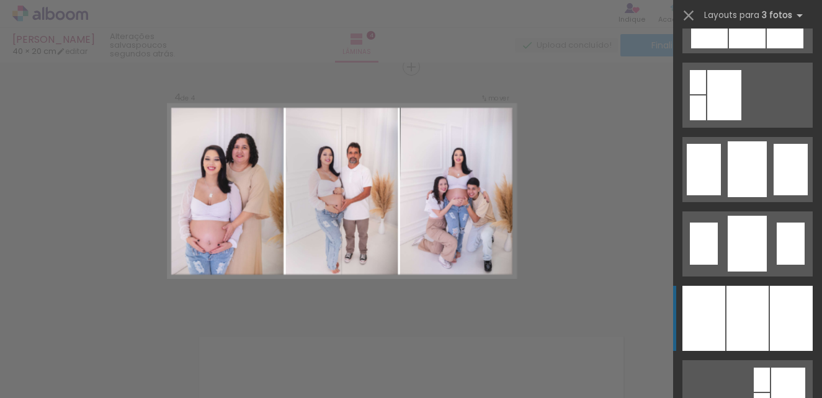
click at [779, 317] on div at bounding box center [791, 318] width 43 height 65
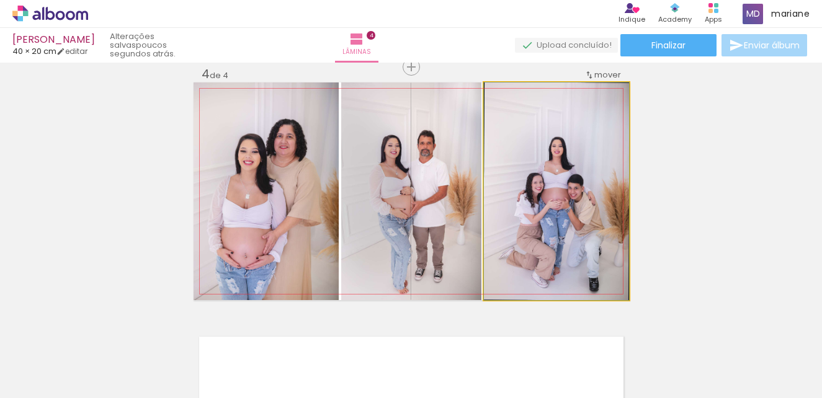
click at [581, 200] on quentale-photo at bounding box center [556, 192] width 145 height 218
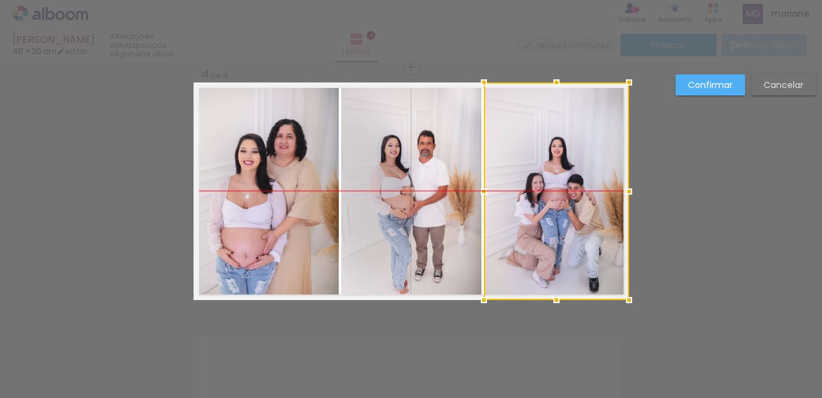
click at [581, 200] on div at bounding box center [556, 192] width 145 height 218
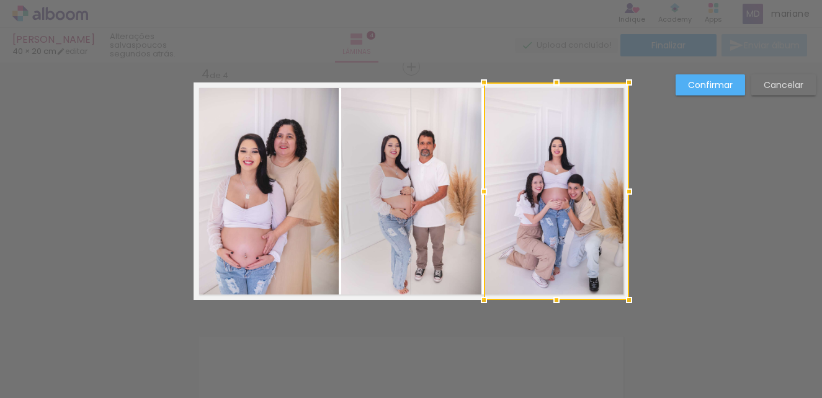
click at [576, 103] on div at bounding box center [556, 192] width 145 height 218
click at [609, 84] on div at bounding box center [556, 192] width 145 height 218
click at [574, 172] on div at bounding box center [556, 192] width 145 height 218
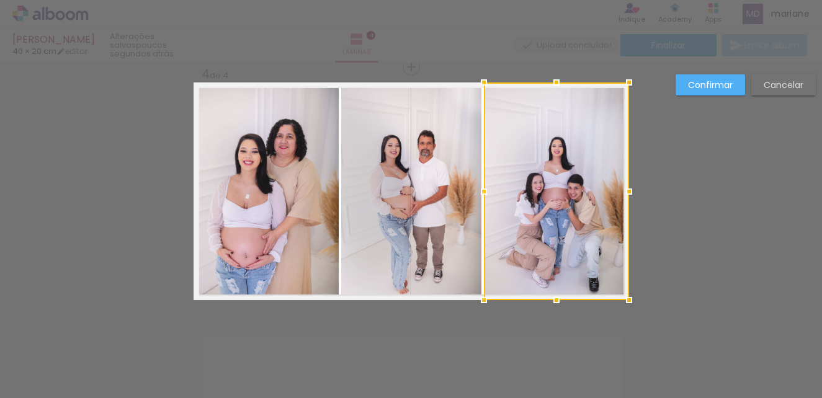
click at [552, 298] on div at bounding box center [556, 300] width 25 height 25
drag, startPoint x: 575, startPoint y: 226, endPoint x: 584, endPoint y: 219, distance: 11.0
click at [584, 219] on div at bounding box center [556, 192] width 145 height 218
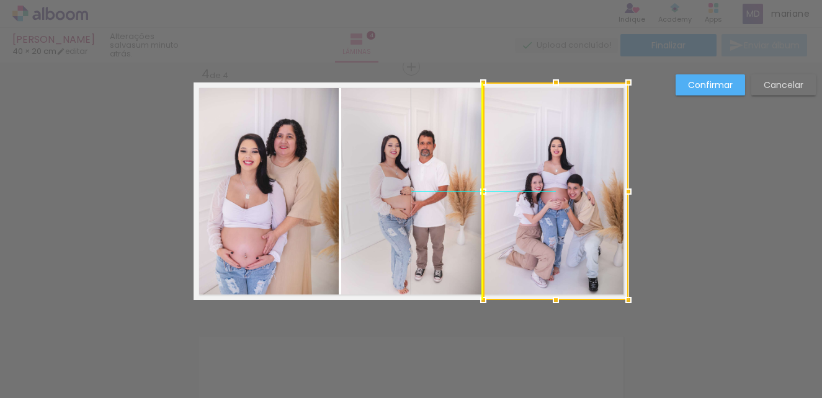
drag, startPoint x: 535, startPoint y: 199, endPoint x: 542, endPoint y: 203, distance: 7.9
click at [542, 203] on div at bounding box center [555, 192] width 145 height 218
click at [561, 152] on div at bounding box center [555, 192] width 145 height 218
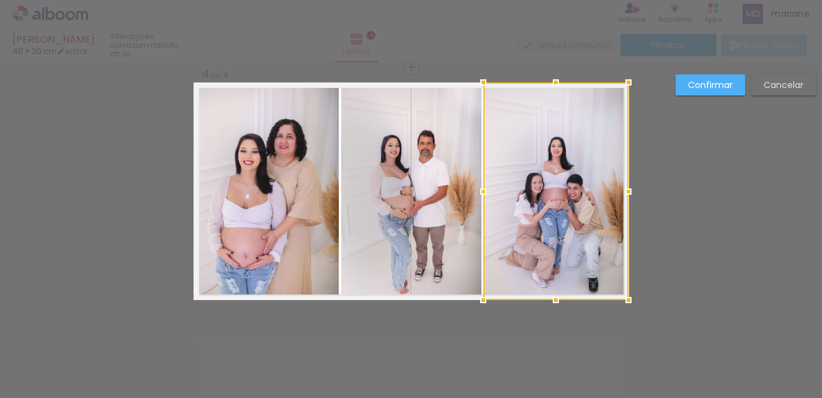
click at [0, 0] on slot "Confirmar" at bounding box center [0, 0] width 0 height 0
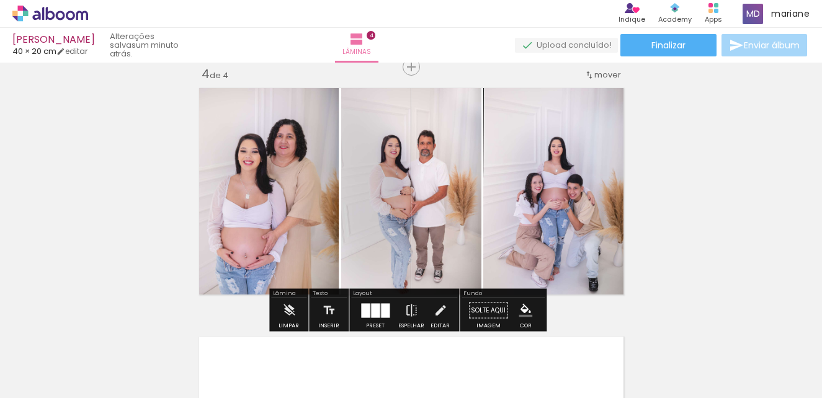
click at [381, 311] on div at bounding box center [385, 310] width 9 height 14
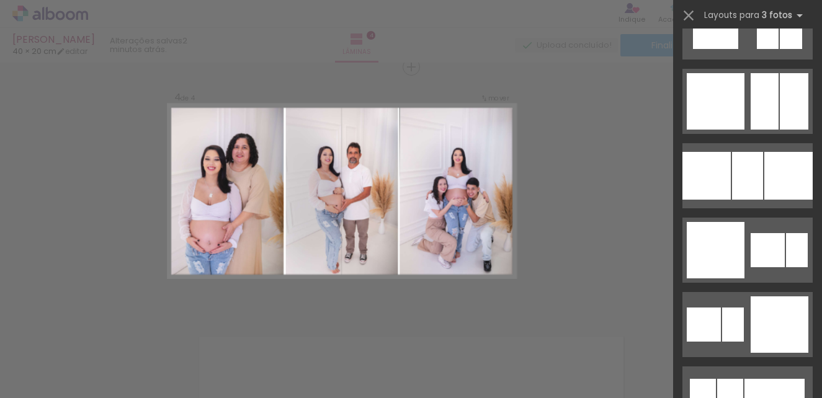
scroll to position [1785, 0]
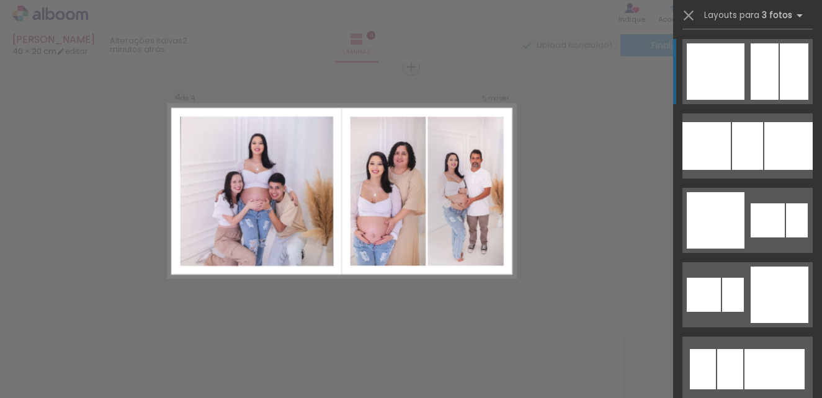
click at [759, 122] on div at bounding box center [747, 146] width 31 height 48
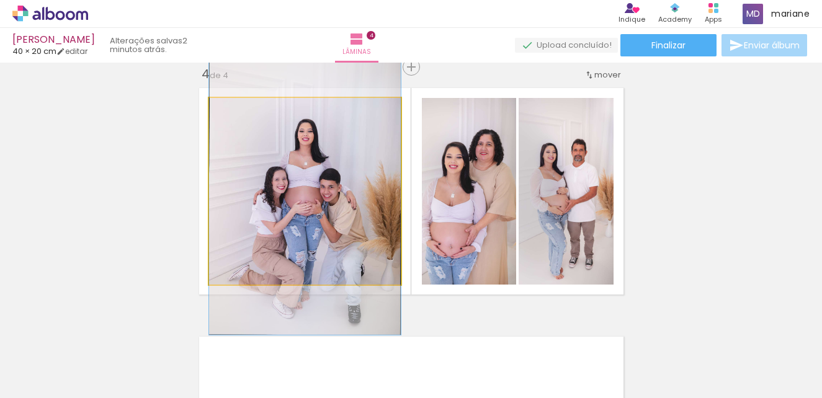
click at [342, 183] on quentale-photo at bounding box center [305, 191] width 192 height 187
click at [342, 182] on quentale-photo at bounding box center [305, 191] width 192 height 187
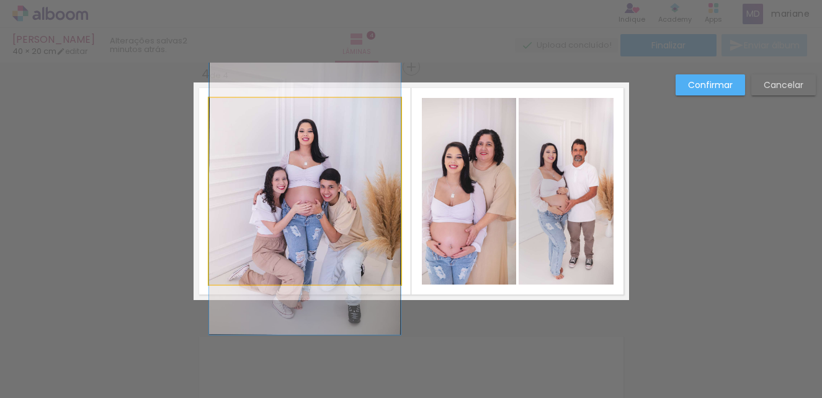
click at [341, 181] on quentale-photo at bounding box center [305, 191] width 192 height 187
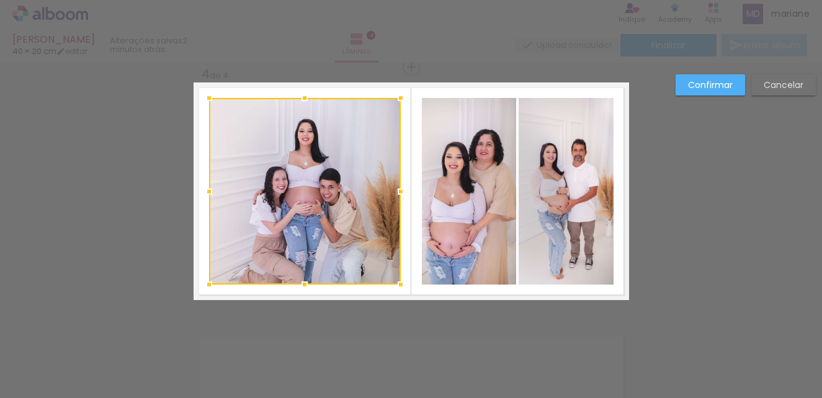
click at [341, 181] on div at bounding box center [305, 191] width 192 height 187
click at [308, 128] on div at bounding box center [305, 191] width 192 height 187
drag, startPoint x: 326, startPoint y: 216, endPoint x: 337, endPoint y: 267, distance: 52.0
click at [326, 215] on div at bounding box center [305, 191] width 192 height 187
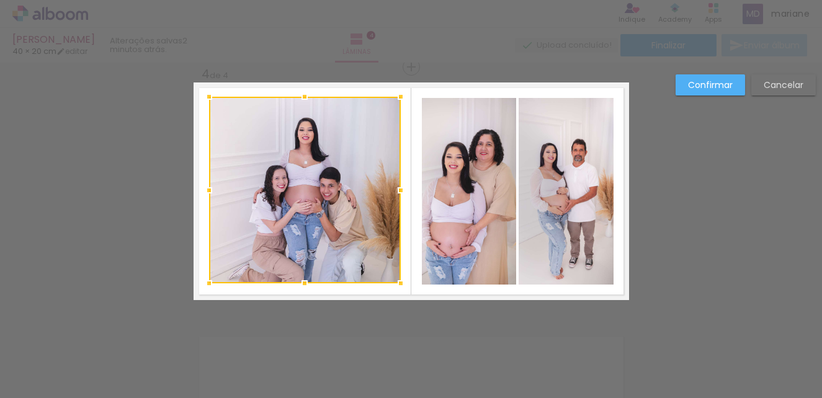
click at [331, 244] on div at bounding box center [305, 190] width 192 height 187
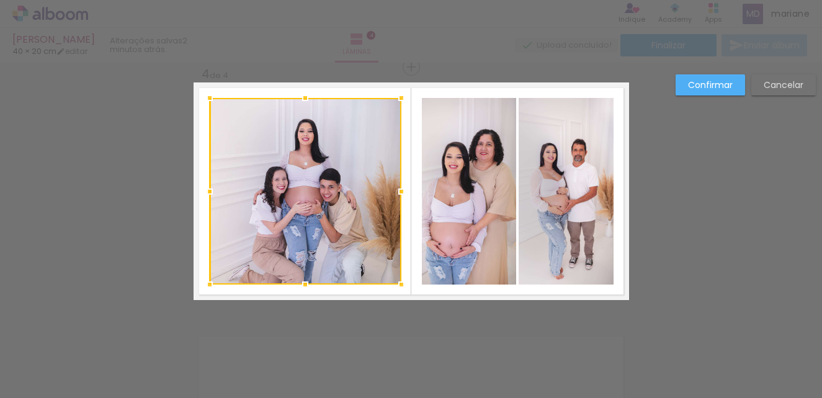
click at [328, 244] on div at bounding box center [306, 191] width 192 height 187
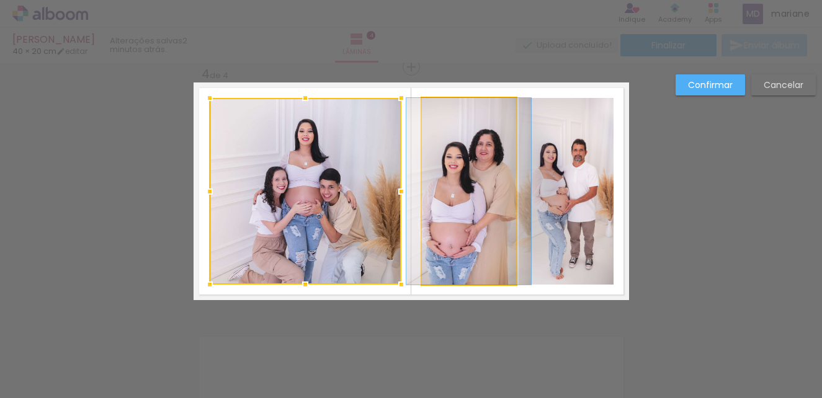
click at [469, 229] on quentale-photo at bounding box center [469, 191] width 94 height 187
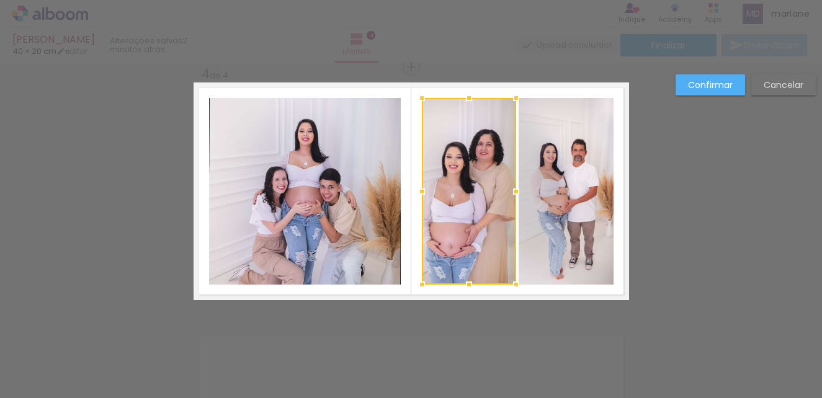
click at [347, 215] on quentale-photo at bounding box center [305, 191] width 192 height 187
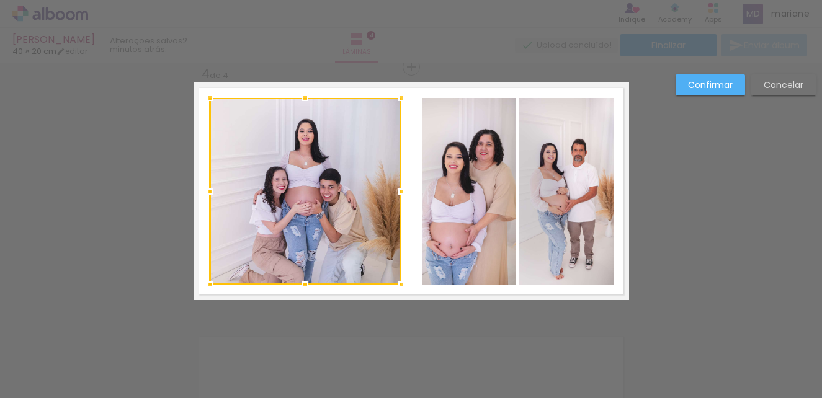
click at [347, 215] on div at bounding box center [306, 191] width 192 height 187
drag, startPoint x: 345, startPoint y: 212, endPoint x: 336, endPoint y: 204, distance: 11.9
click at [336, 204] on div at bounding box center [306, 191] width 192 height 187
click at [319, 137] on div at bounding box center [306, 191] width 192 height 187
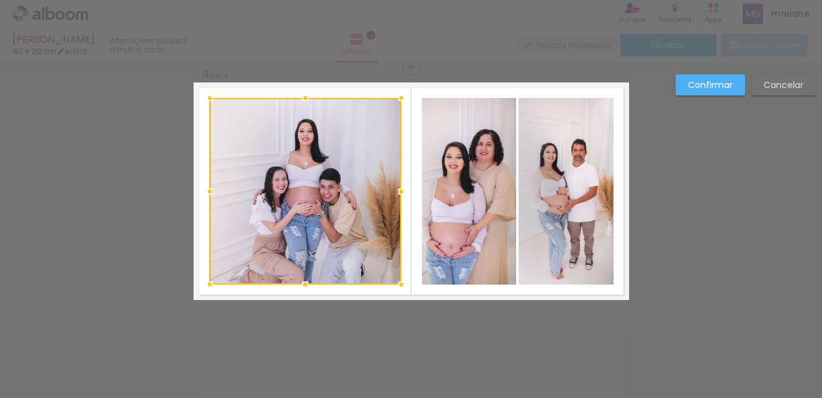
click at [300, 94] on div at bounding box center [305, 98] width 25 height 25
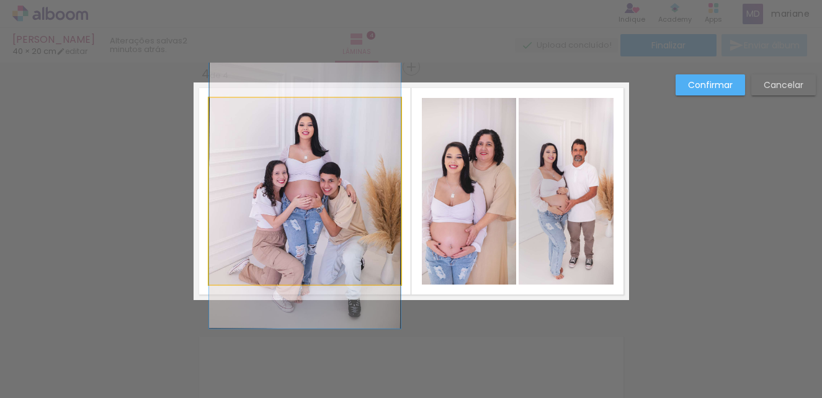
drag, startPoint x: 298, startPoint y: 112, endPoint x: 279, endPoint y: 106, distance: 20.8
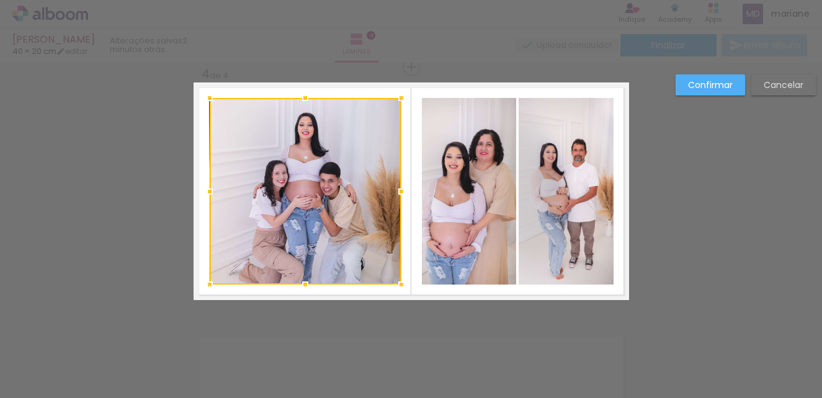
click at [329, 189] on div at bounding box center [306, 191] width 192 height 187
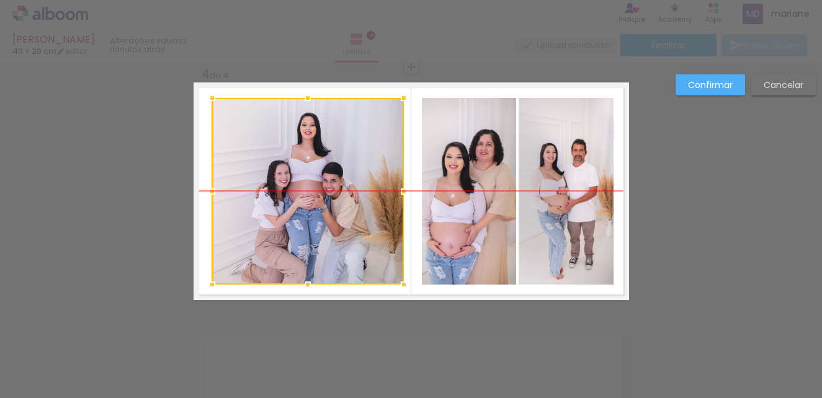
click at [333, 199] on div at bounding box center [308, 191] width 192 height 187
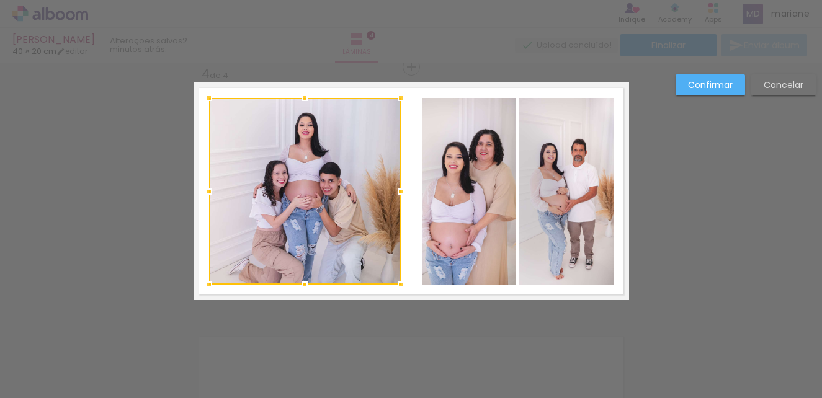
click at [328, 181] on div at bounding box center [305, 191] width 192 height 187
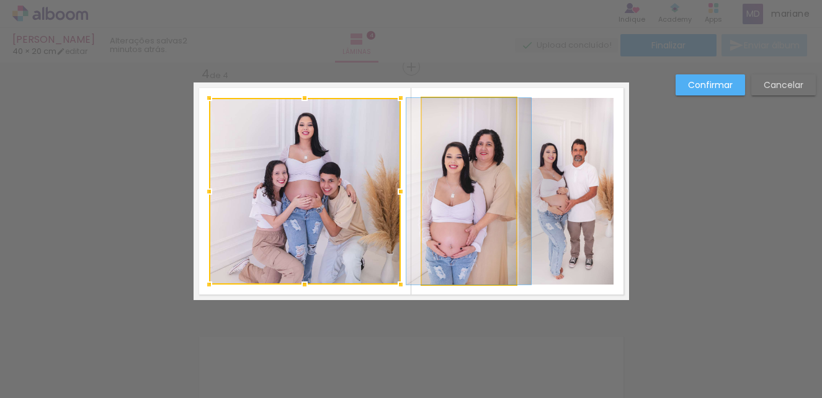
click at [492, 246] on quentale-photo at bounding box center [469, 191] width 94 height 187
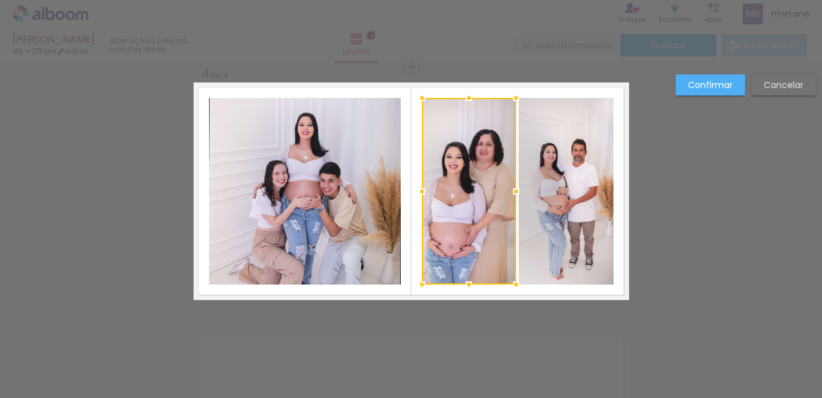
click at [348, 235] on quentale-photo at bounding box center [305, 191] width 192 height 187
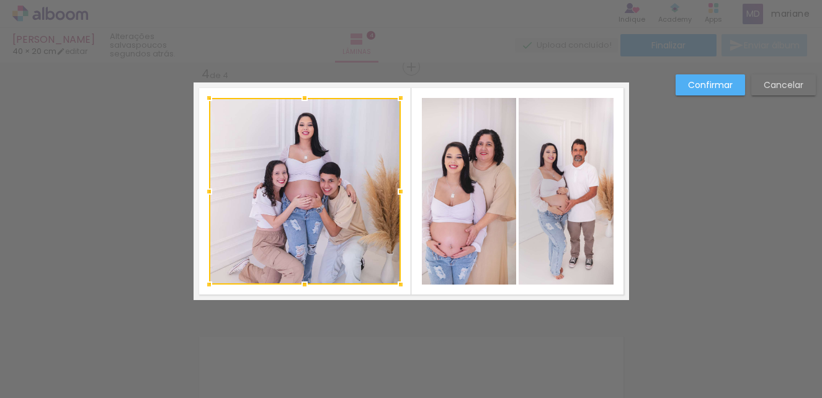
drag, startPoint x: 683, startPoint y: 159, endPoint x: 693, endPoint y: 166, distance: 11.7
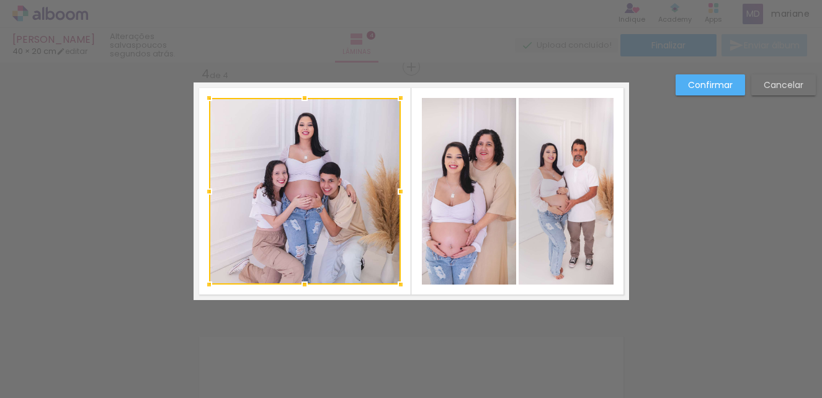
click at [0, 0] on slot "Cancelar" at bounding box center [0, 0] width 0 height 0
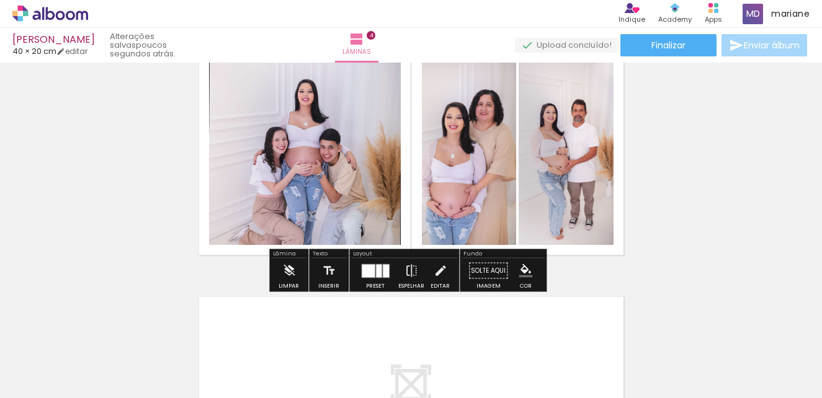
scroll to position [824, 0]
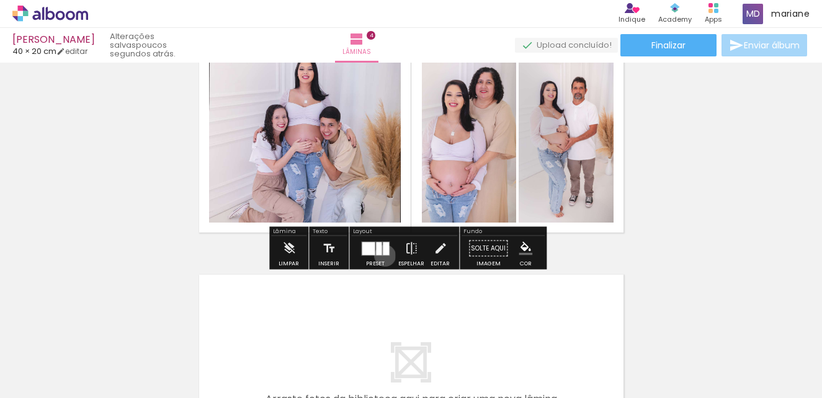
click at [382, 255] on div at bounding box center [376, 248] width 34 height 25
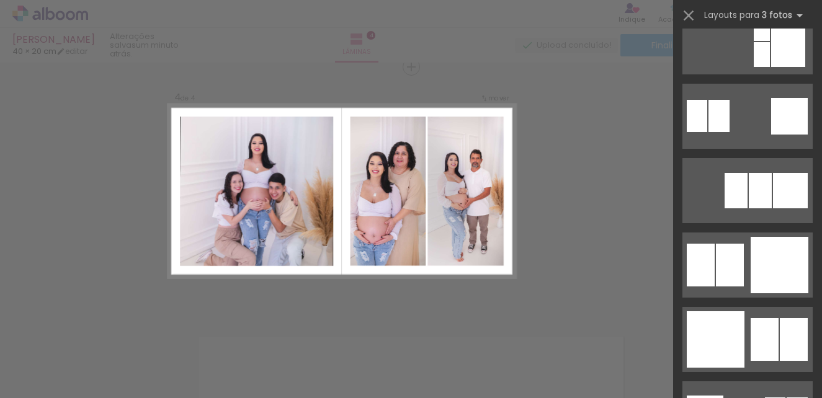
scroll to position [1249, 0]
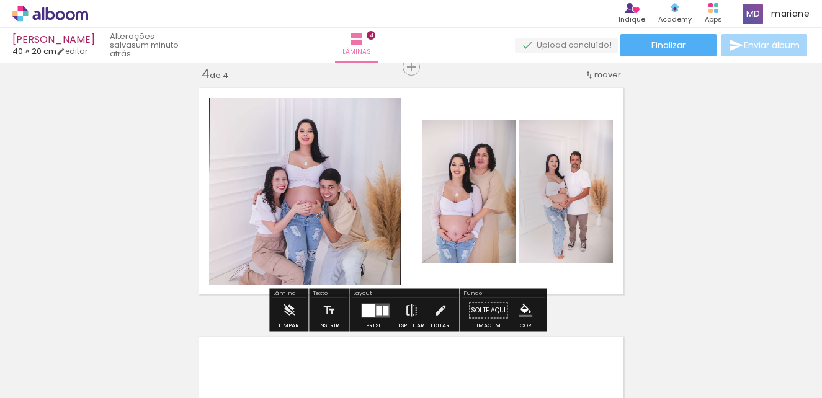
click at [553, 190] on quentale-photo at bounding box center [566, 191] width 94 height 143
click at [455, 186] on quentale-photo at bounding box center [469, 191] width 94 height 143
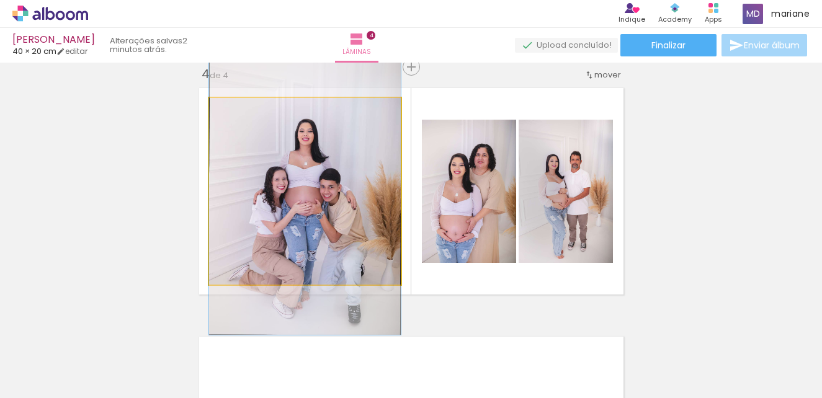
click at [299, 156] on quentale-photo at bounding box center [305, 191] width 192 height 187
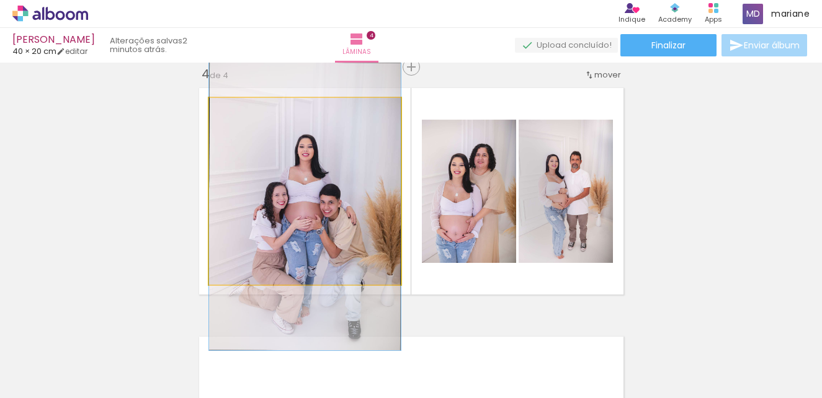
drag, startPoint x: 299, startPoint y: 156, endPoint x: 300, endPoint y: 172, distance: 15.6
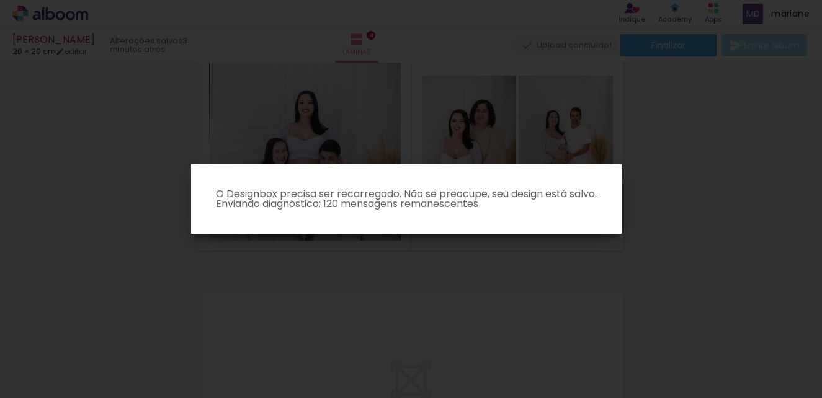
scroll to position [0, 0]
click at [568, 264] on iron-overlay-backdrop at bounding box center [411, 199] width 822 height 398
click at [571, 262] on iron-overlay-backdrop at bounding box center [411, 199] width 822 height 398
